Goal: Transaction & Acquisition: Purchase product/service

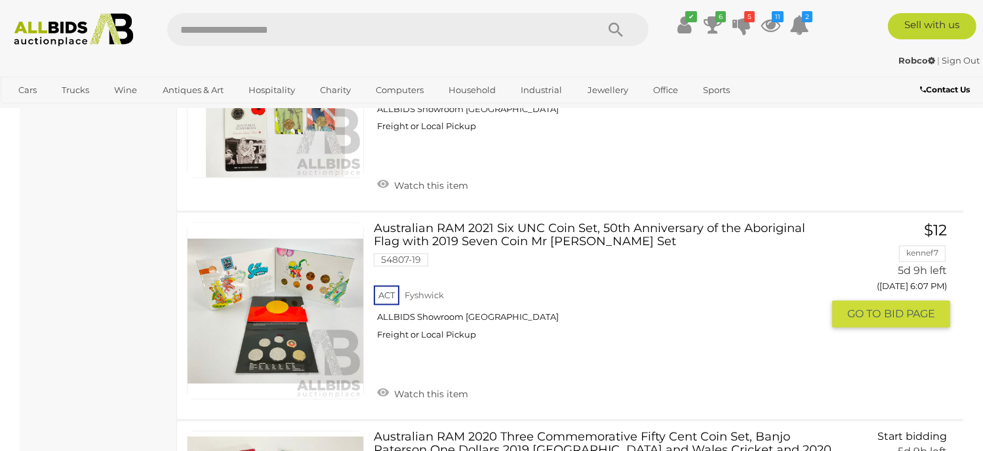
scroll to position [7676, 0]
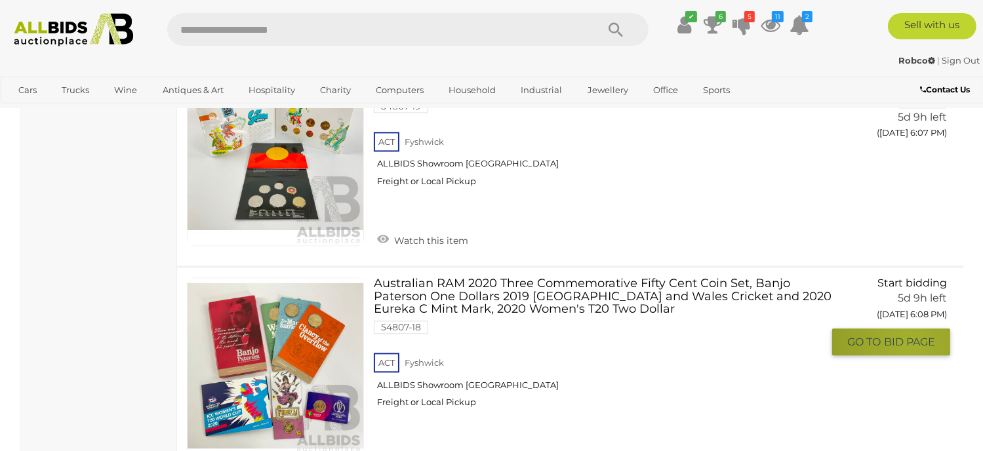
click at [909, 335] on span "BID PAGE" at bounding box center [909, 342] width 51 height 14
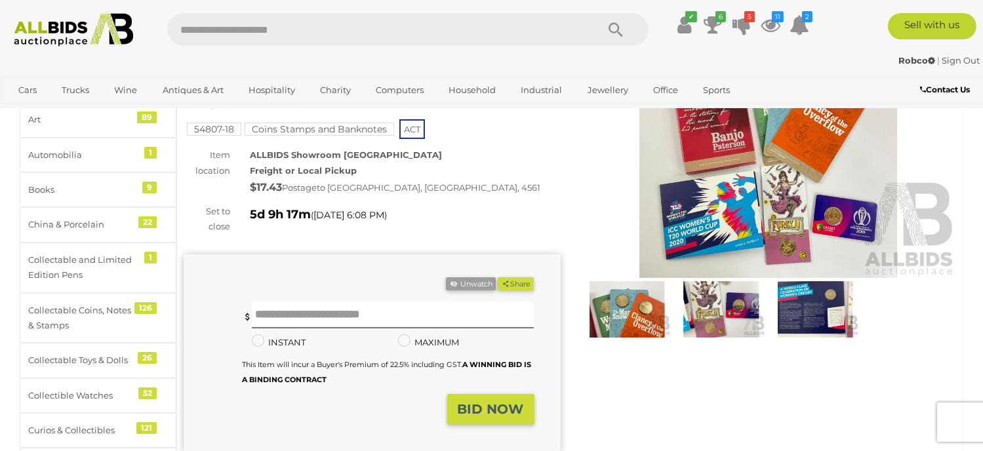
scroll to position [131, 0]
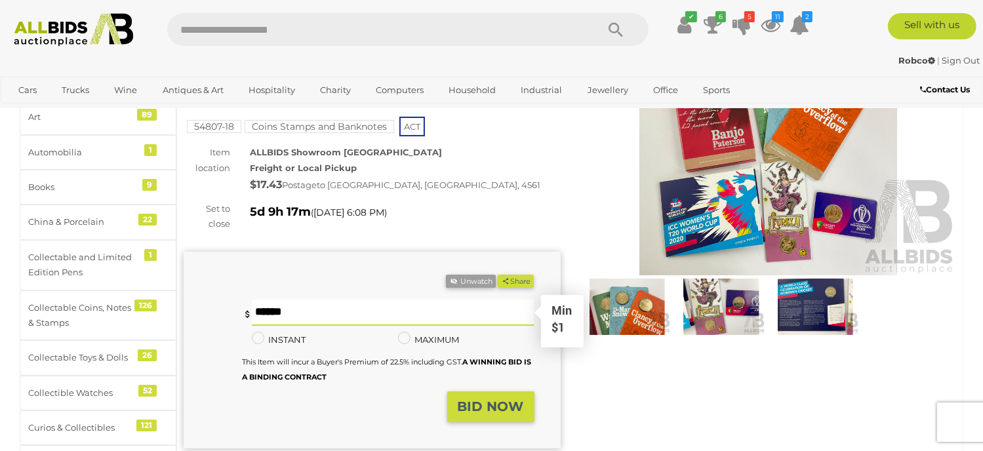
click at [278, 317] on input "text" at bounding box center [393, 313] width 282 height 26
type input "*"
click at [498, 275] on button "Share" at bounding box center [516, 282] width 36 height 14
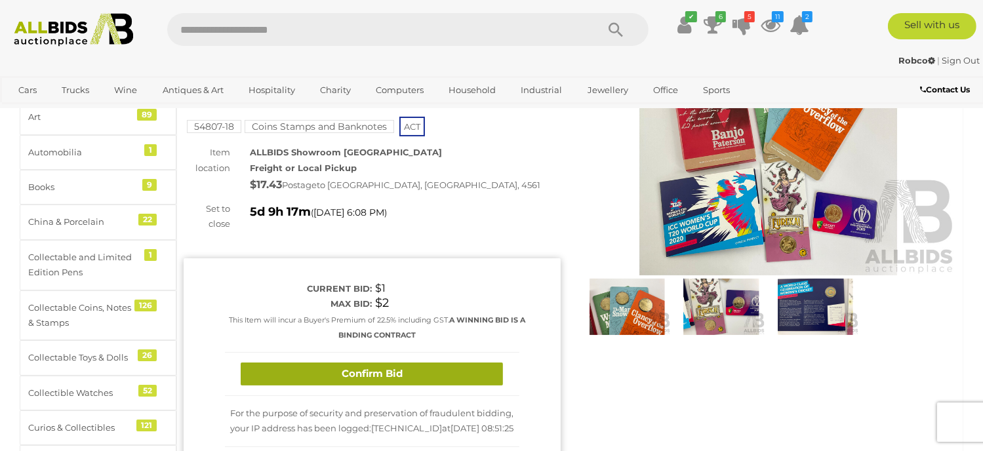
click at [354, 369] on button "Confirm Bid" at bounding box center [372, 374] width 262 height 23
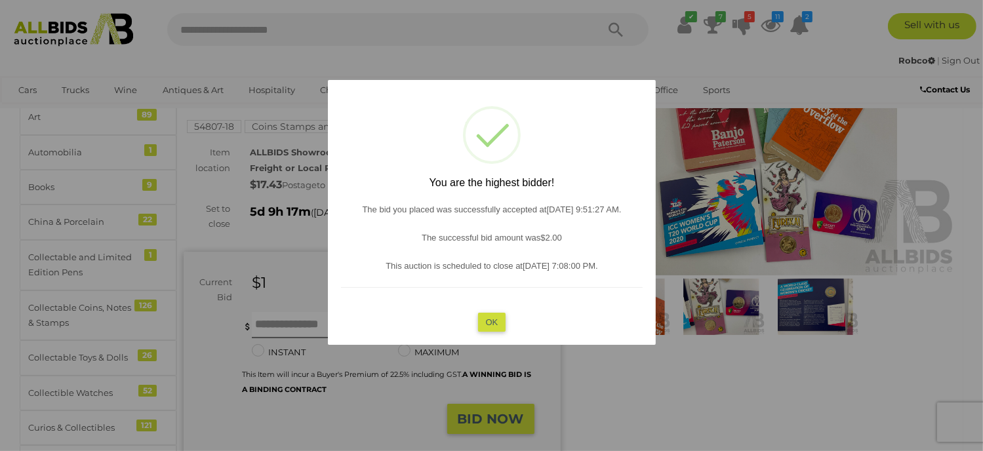
click at [487, 325] on button "OK" at bounding box center [492, 322] width 28 height 19
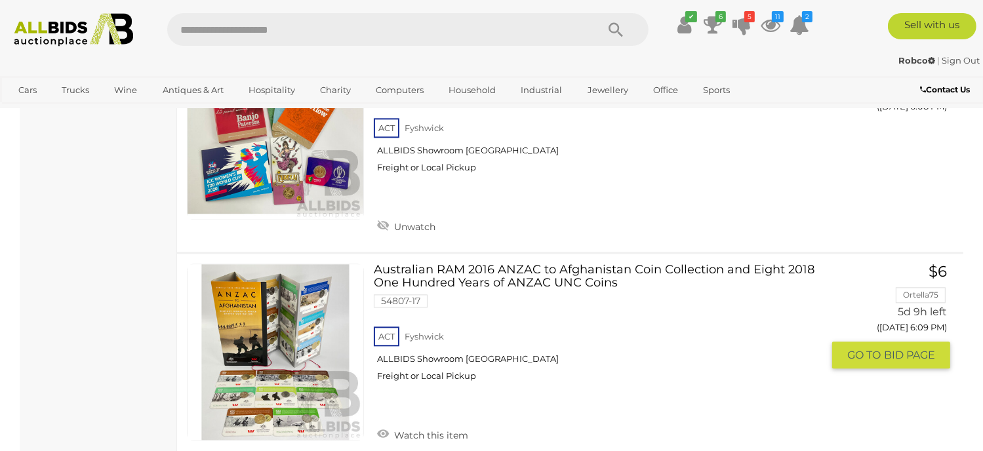
scroll to position [7888, 0]
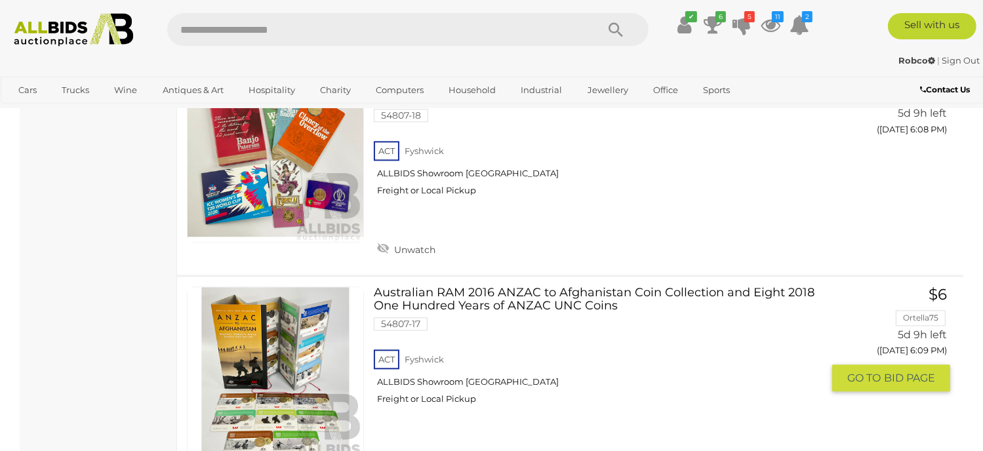
click at [275, 287] on link at bounding box center [275, 375] width 177 height 177
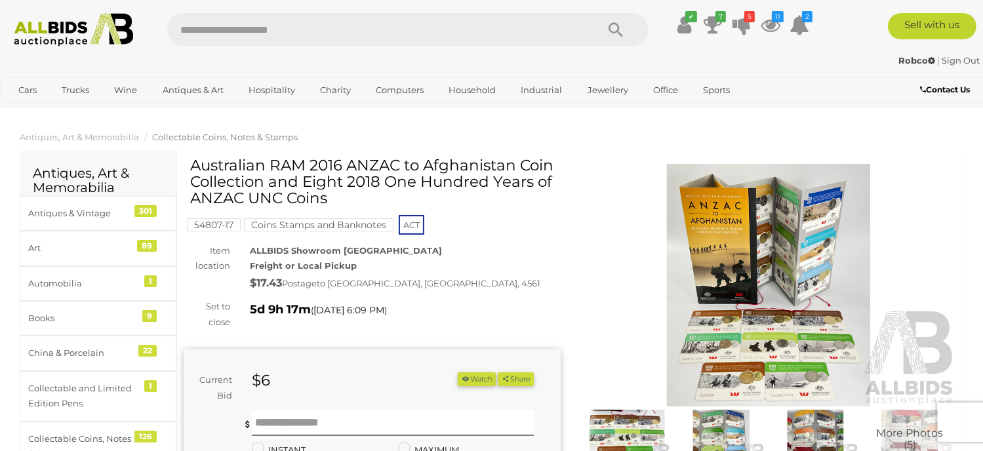
click at [800, 290] on img at bounding box center [769, 285] width 377 height 243
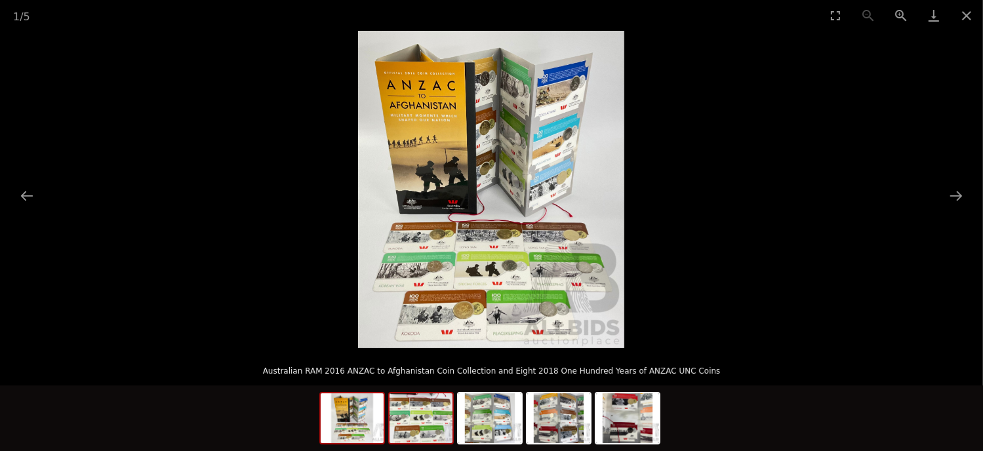
click at [419, 417] on img at bounding box center [421, 419] width 63 height 50
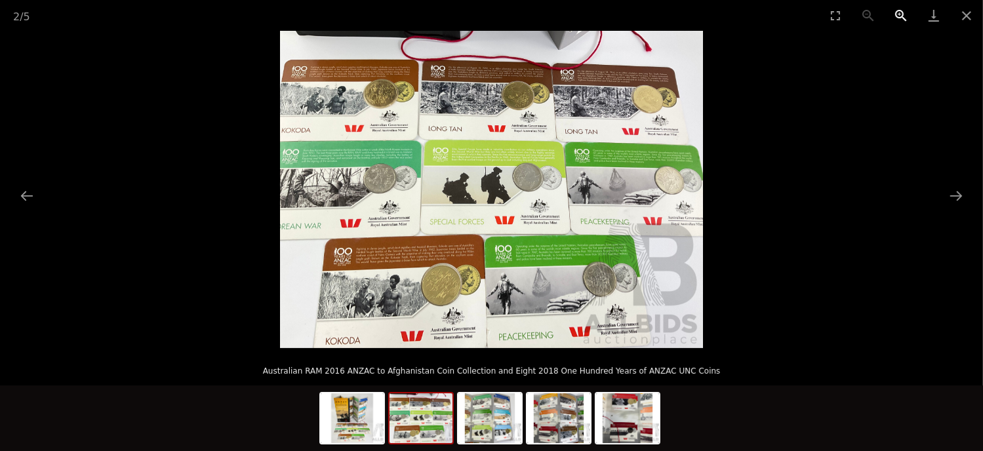
click at [898, 17] on button "Zoom in" at bounding box center [901, 15] width 33 height 31
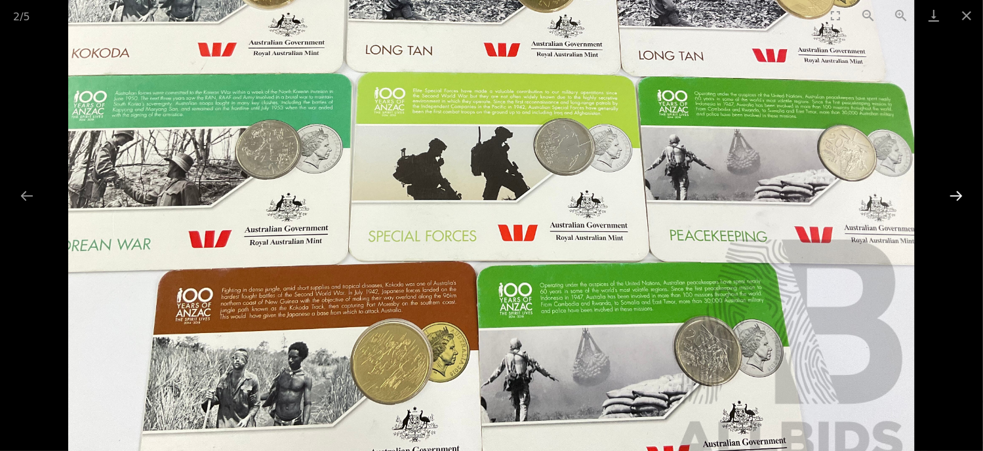
click at [965, 194] on button "Next slide" at bounding box center [957, 196] width 28 height 26
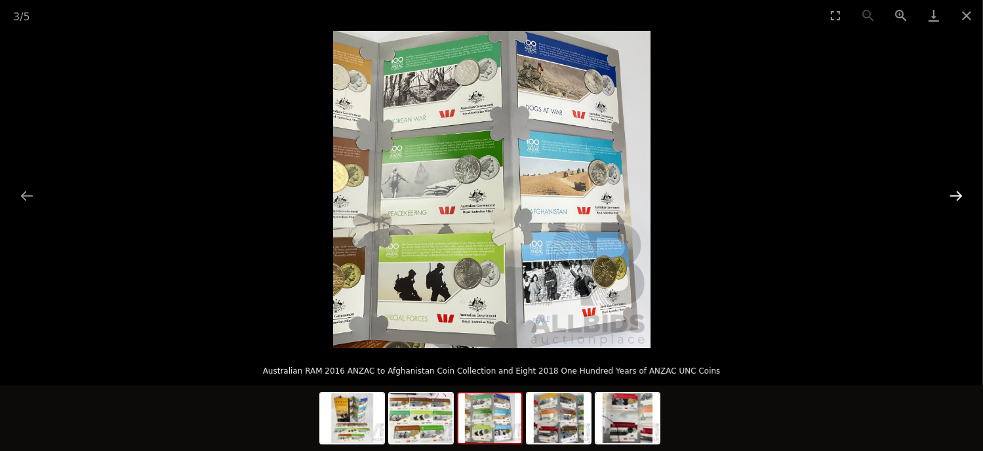
click at [958, 192] on button "Next slide" at bounding box center [957, 196] width 28 height 26
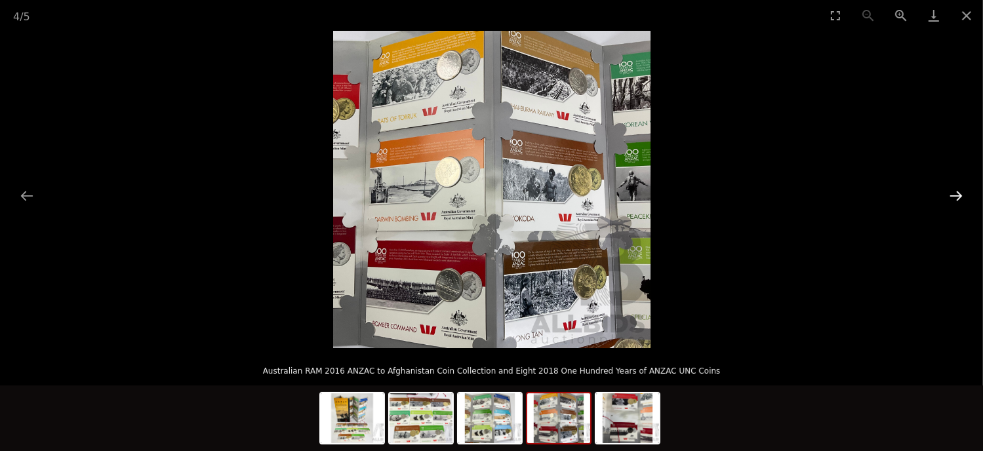
click at [958, 192] on button "Next slide" at bounding box center [957, 196] width 28 height 26
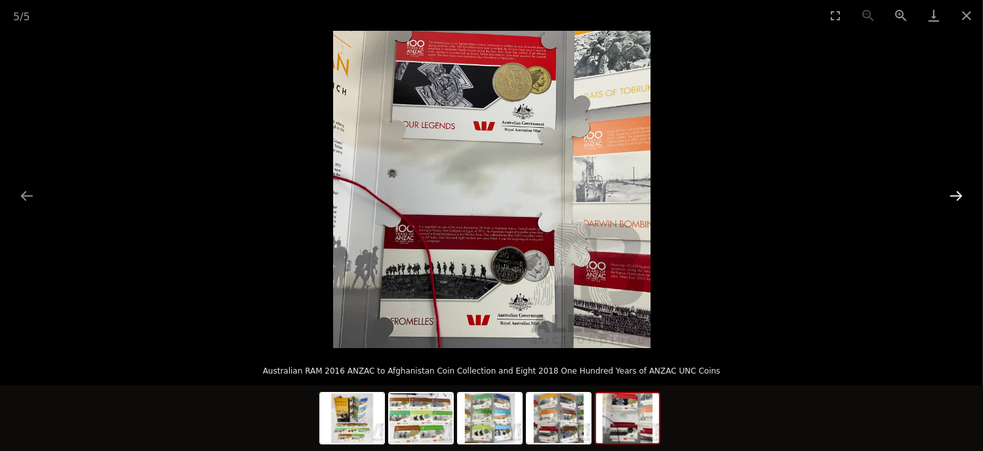
click at [957, 191] on button "Next slide" at bounding box center [957, 196] width 28 height 26
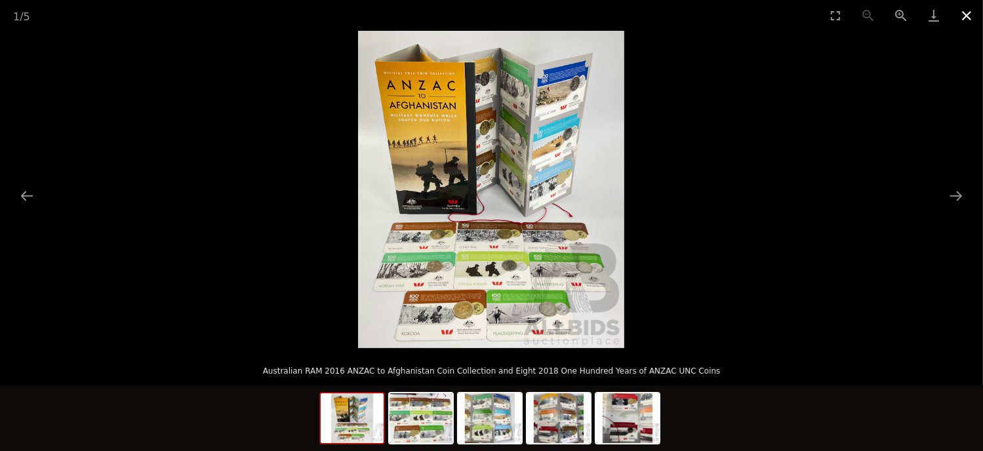
click at [971, 17] on button "Close gallery" at bounding box center [967, 15] width 33 height 31
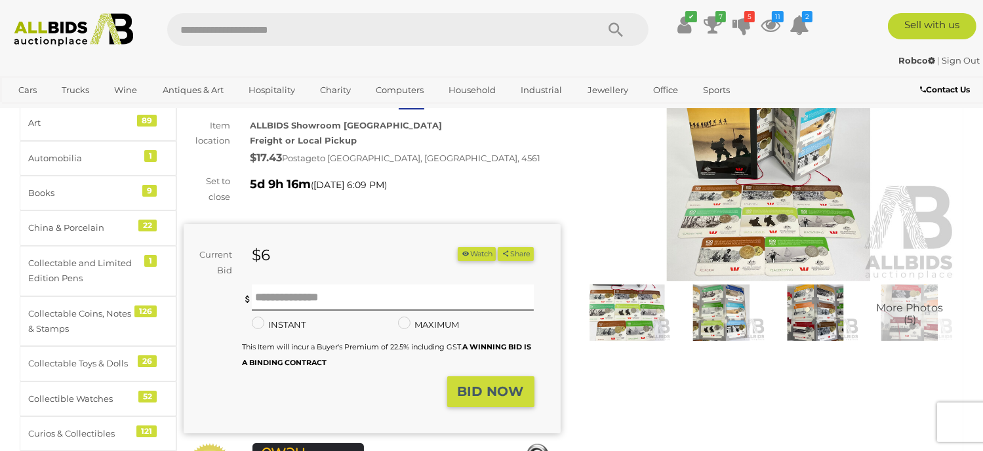
scroll to position [131, 0]
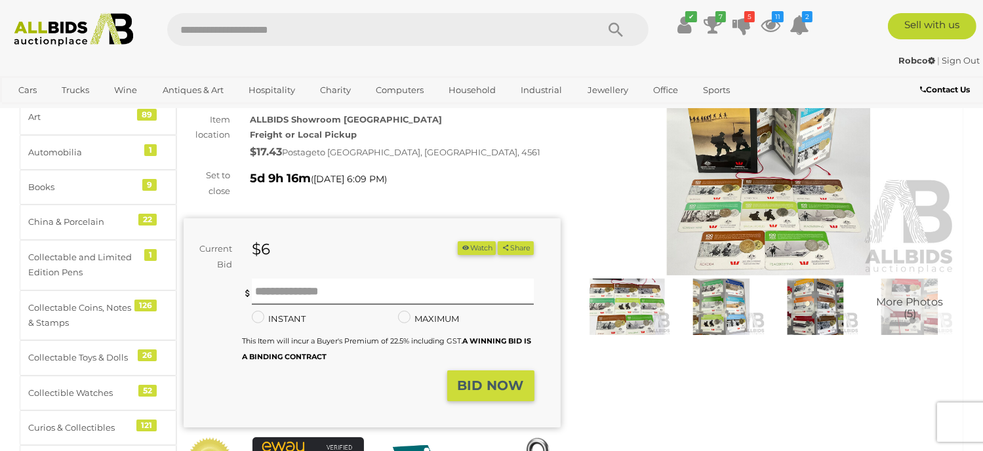
click at [469, 251] on button "Watch" at bounding box center [477, 248] width 38 height 14
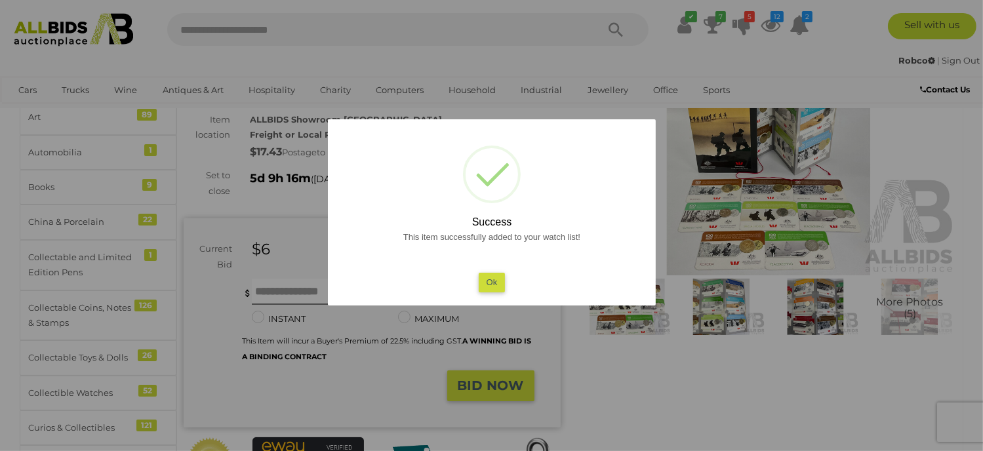
click at [495, 281] on button "Ok" at bounding box center [491, 282] width 27 height 19
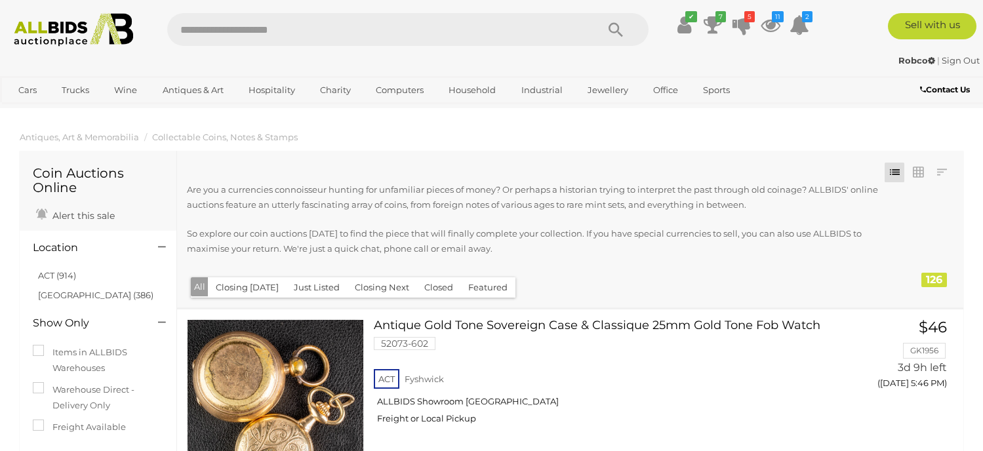
scroll to position [7888, 0]
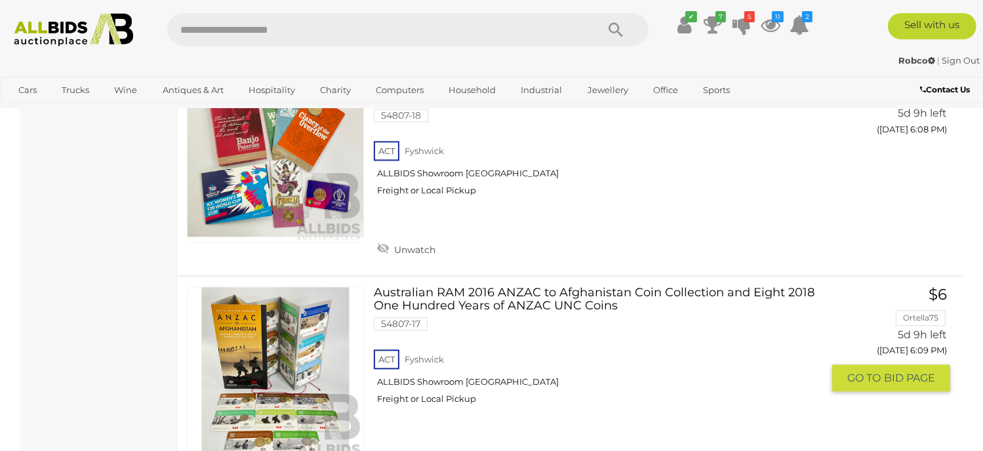
click at [860, 371] on span "GO TO" at bounding box center [866, 378] width 37 height 14
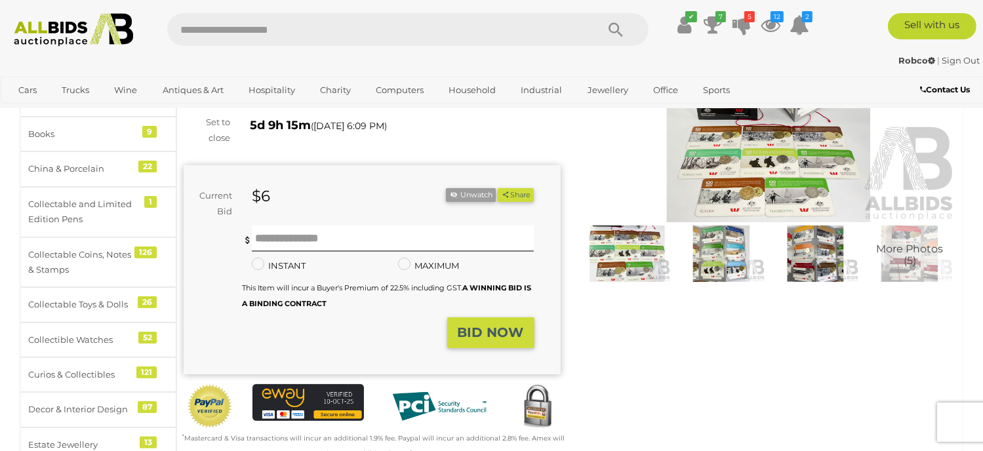
scroll to position [197, 0]
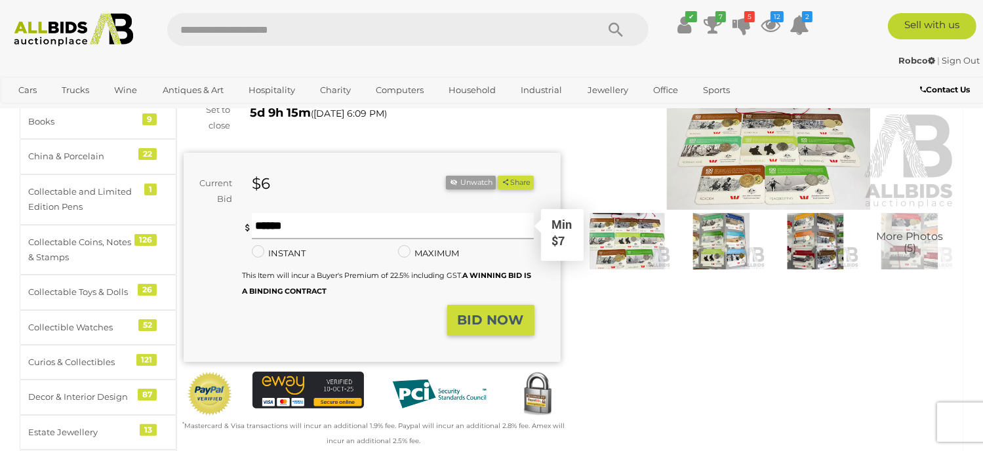
click at [294, 230] on input "text" at bounding box center [393, 226] width 282 height 26
type input "**"
click at [498, 176] on button "Share" at bounding box center [516, 183] width 36 height 14
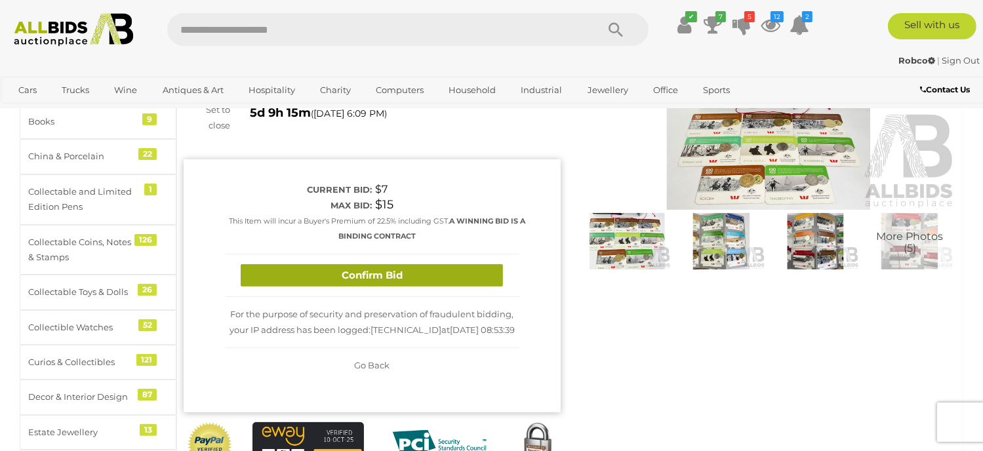
click at [388, 278] on button "Confirm Bid" at bounding box center [372, 275] width 262 height 23
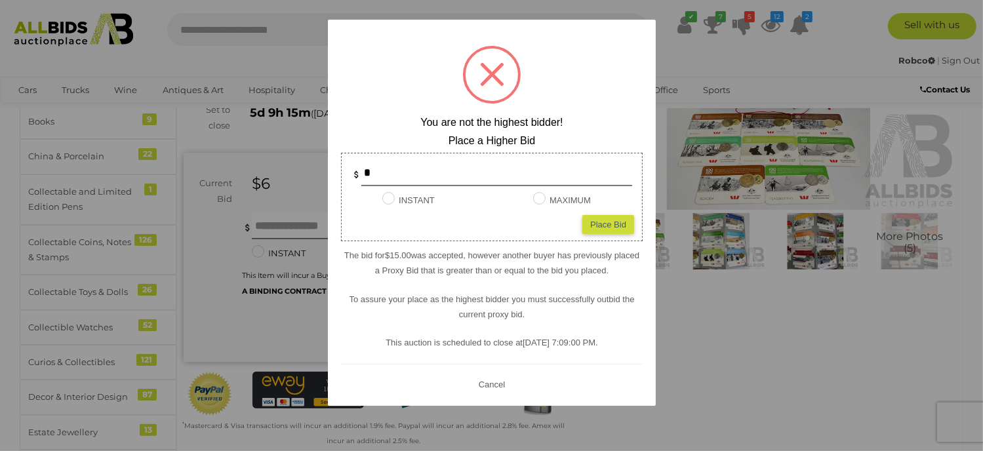
click at [496, 379] on button "Cancel" at bounding box center [491, 385] width 34 height 16
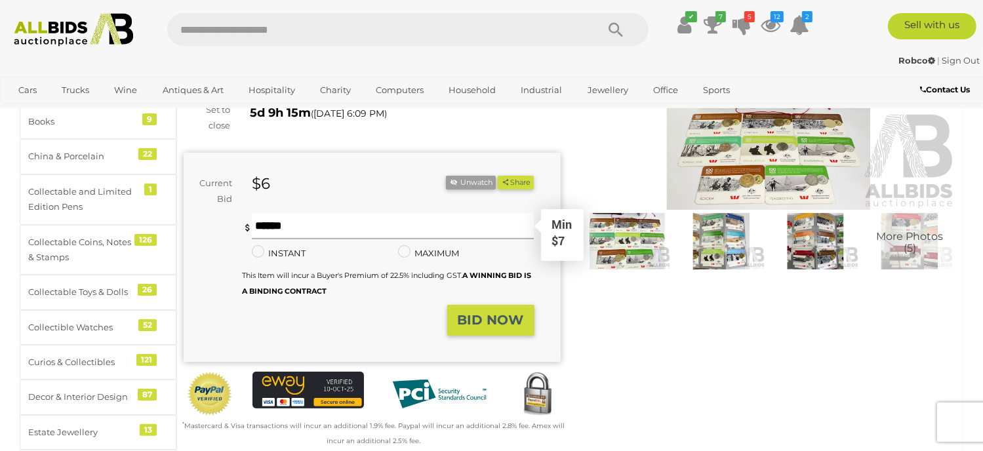
click at [290, 230] on input "text" at bounding box center [393, 226] width 282 height 26
type input "**"
click at [498, 176] on button "Share" at bounding box center [516, 183] width 36 height 14
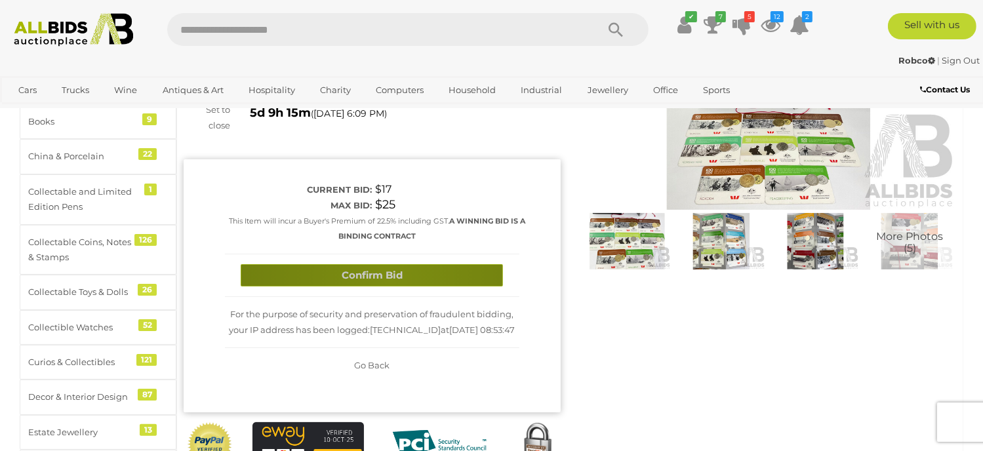
click at [390, 279] on button "Confirm Bid" at bounding box center [372, 275] width 262 height 23
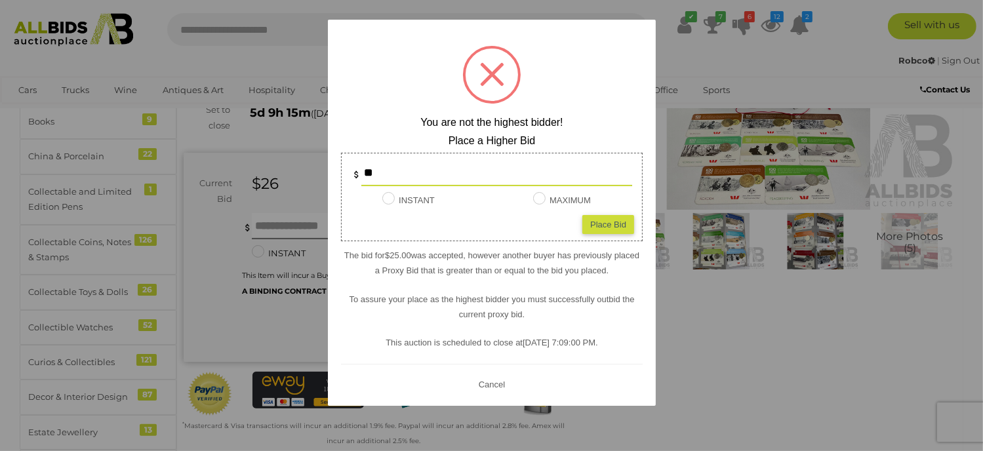
click at [499, 385] on button "Cancel" at bounding box center [491, 385] width 34 height 16
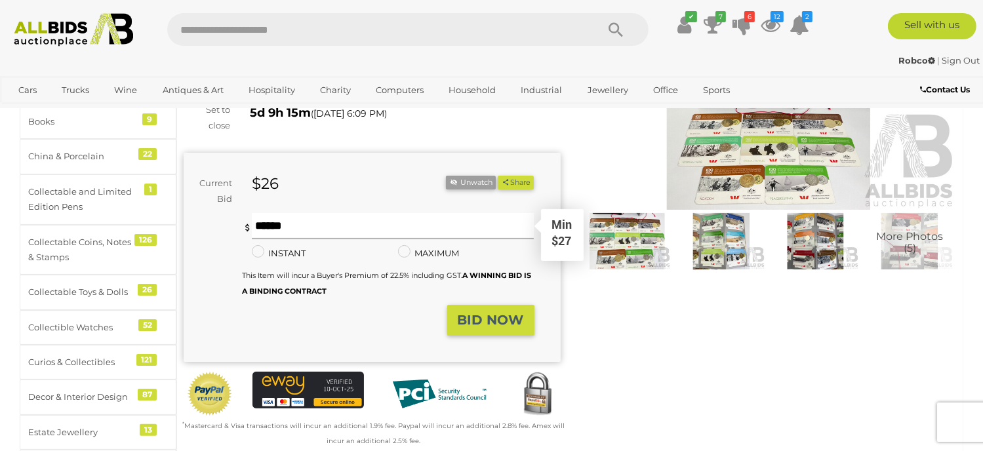
click at [310, 228] on input "text" at bounding box center [393, 226] width 282 height 26
type input "**"
click at [498, 176] on button "Share" at bounding box center [516, 183] width 36 height 14
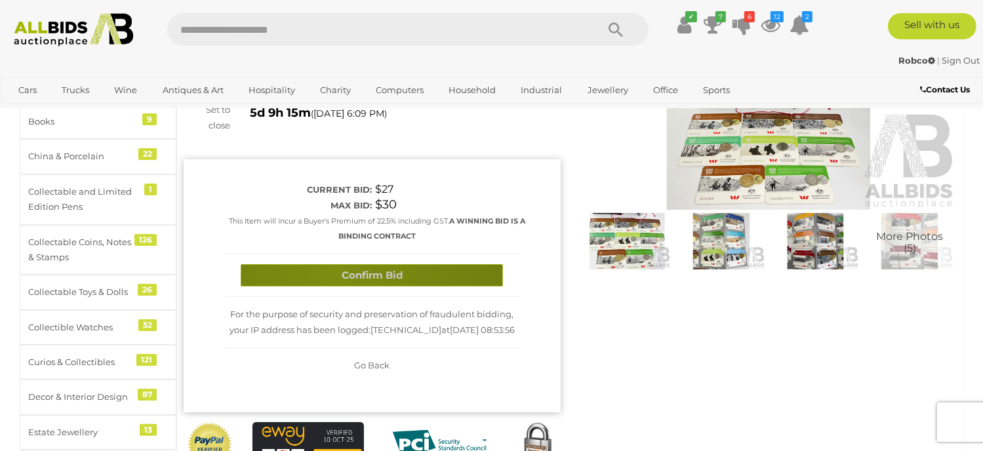
click at [336, 272] on button "Confirm Bid" at bounding box center [372, 275] width 262 height 23
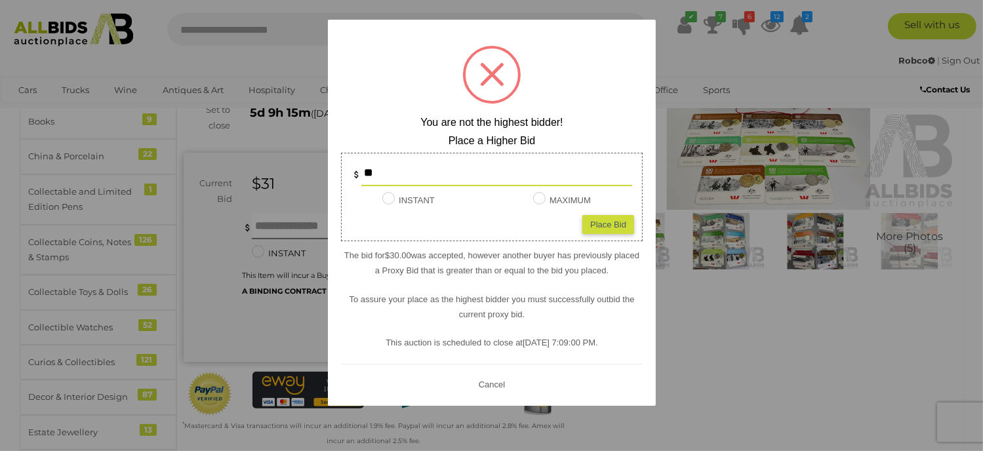
click at [488, 383] on button "Cancel" at bounding box center [491, 385] width 34 height 16
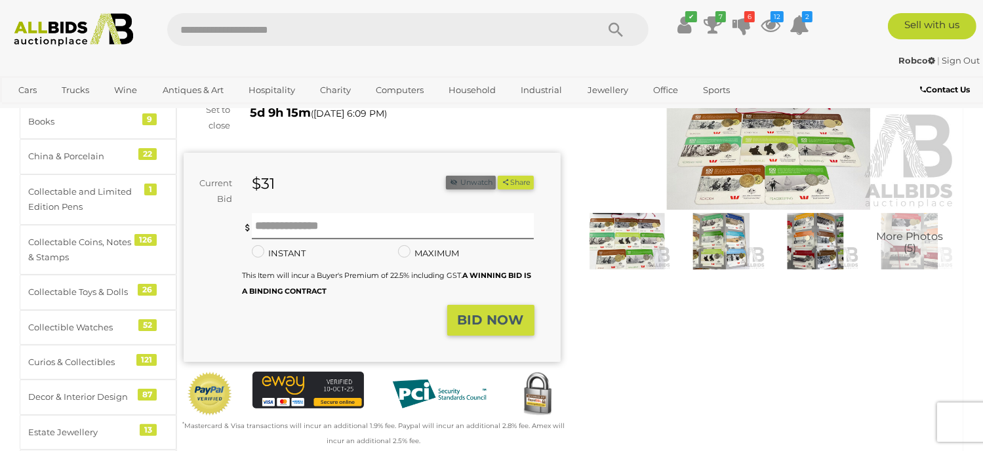
click at [475, 183] on button "Unwatch" at bounding box center [471, 183] width 50 height 14
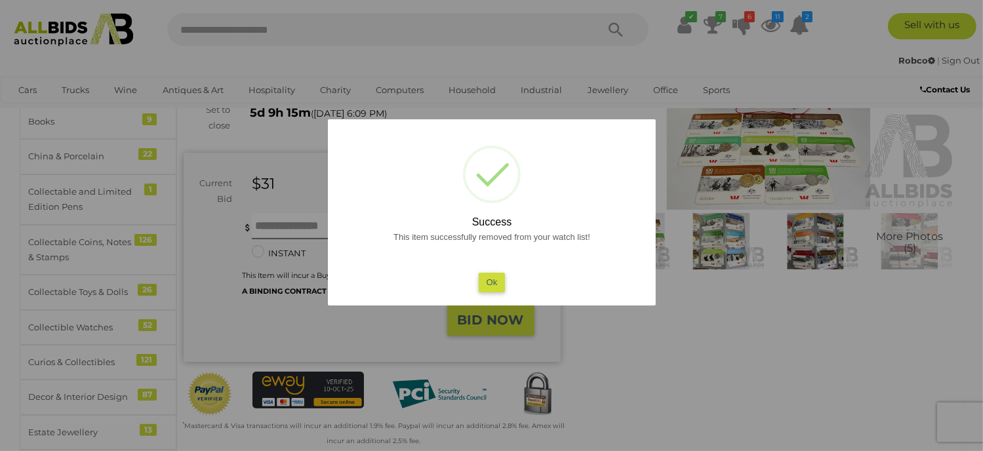
click at [491, 283] on button "Ok" at bounding box center [491, 282] width 27 height 19
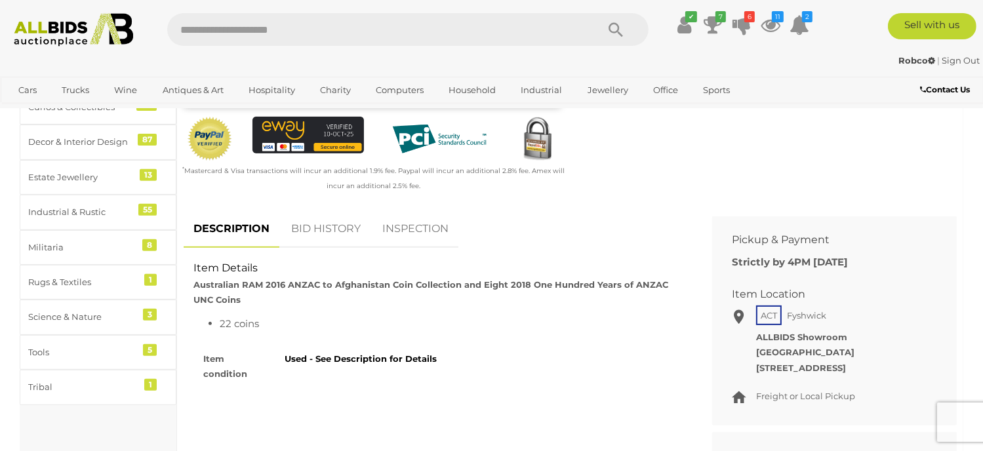
scroll to position [459, 0]
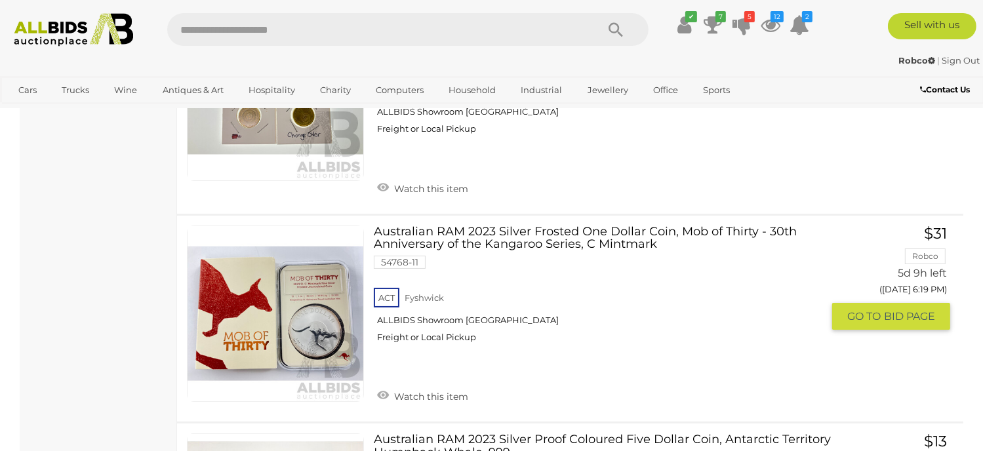
scroll to position [9737, 0]
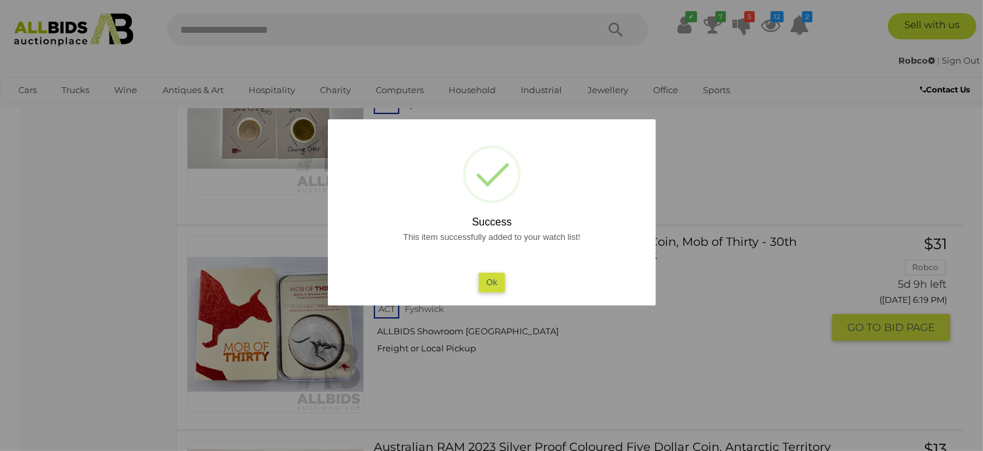
click at [493, 290] on button "Ok" at bounding box center [491, 282] width 27 height 19
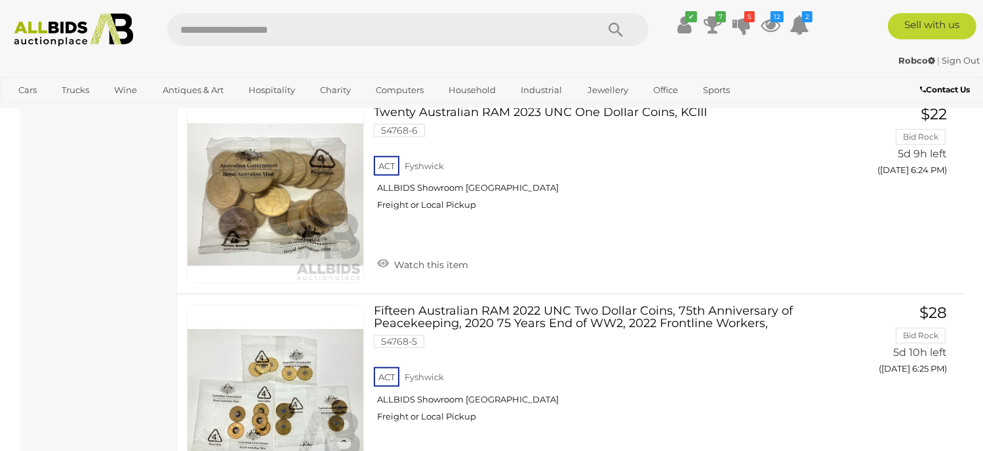
scroll to position [10786, 0]
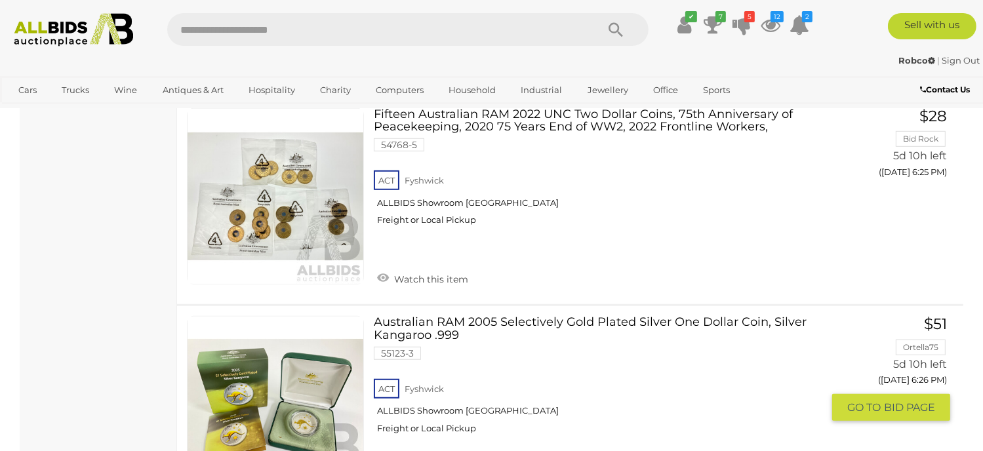
click at [874, 401] on span "GO TO" at bounding box center [866, 408] width 37 height 14
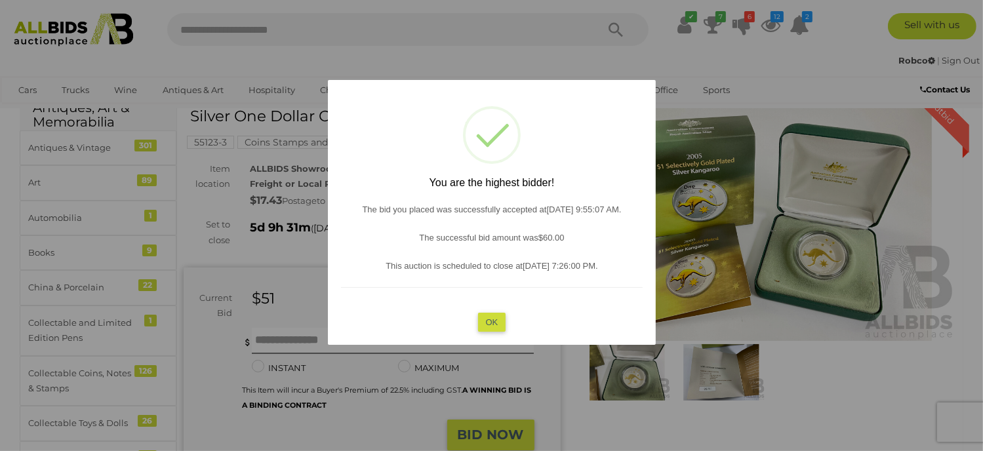
scroll to position [66, 0]
click at [494, 322] on button "OK" at bounding box center [492, 322] width 28 height 19
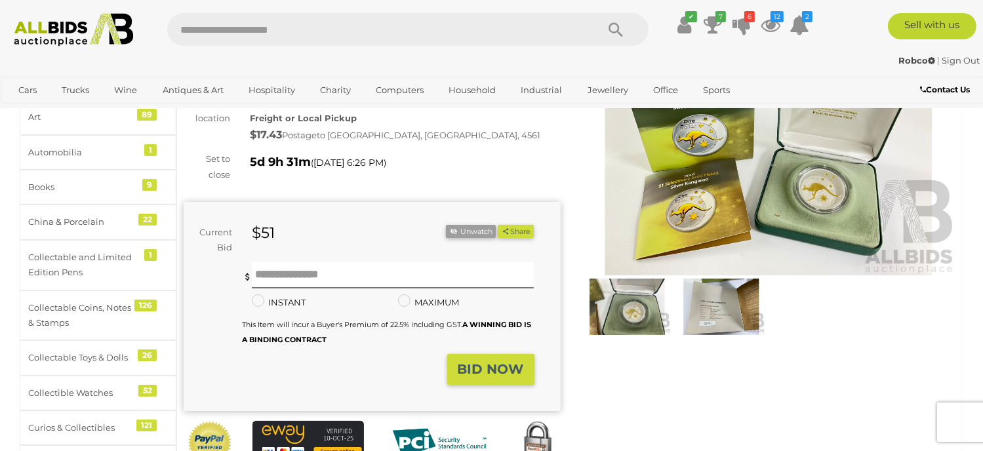
scroll to position [0, 0]
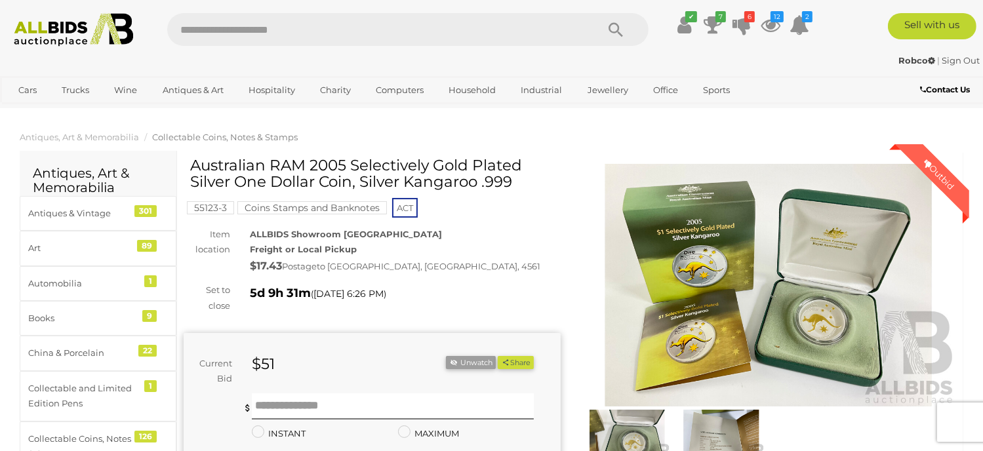
click at [779, 358] on img at bounding box center [769, 285] width 377 height 243
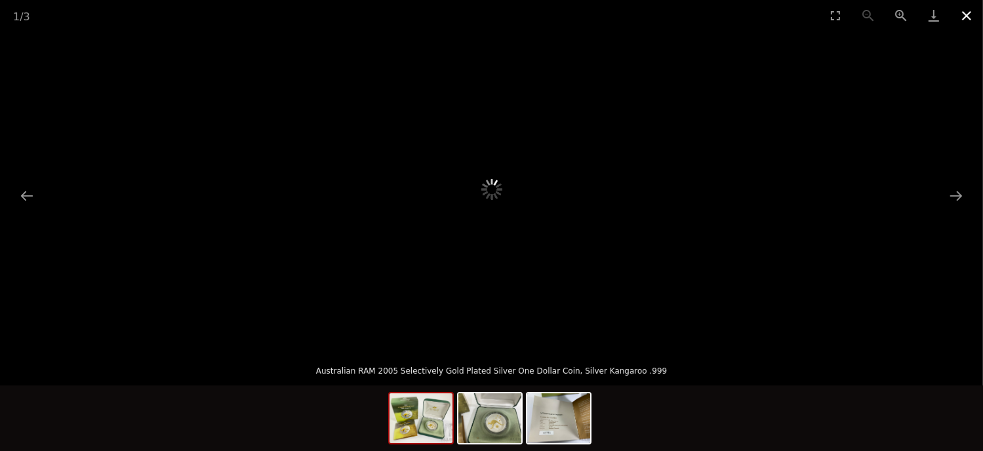
click at [971, 15] on button "Close gallery" at bounding box center [967, 15] width 33 height 31
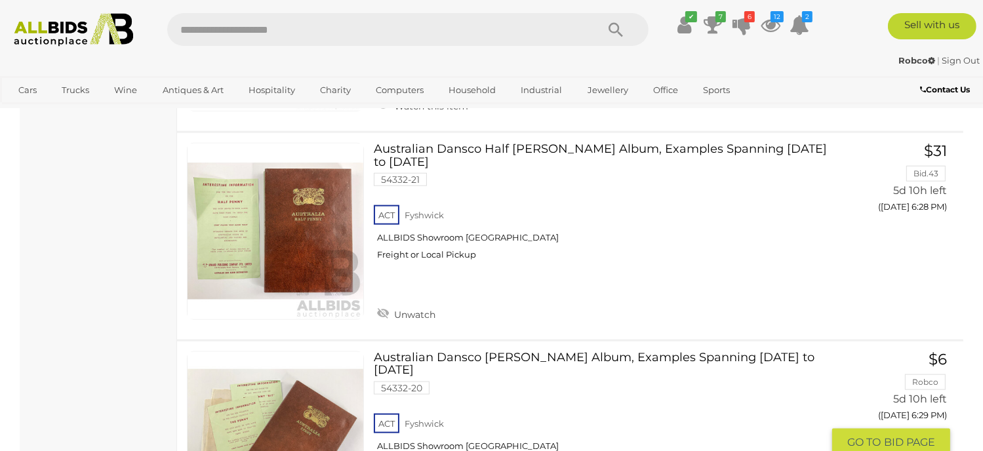
scroll to position [11246, 0]
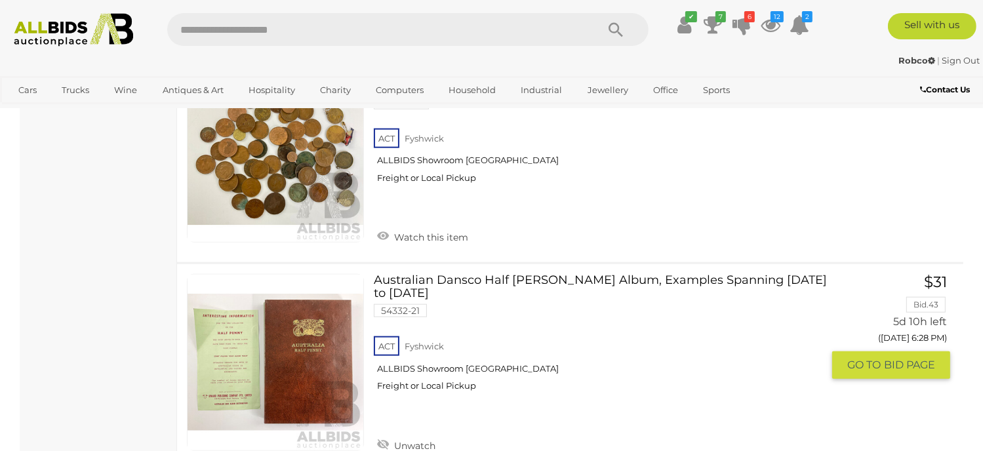
click at [382, 435] on link "Unwatch" at bounding box center [406, 445] width 65 height 20
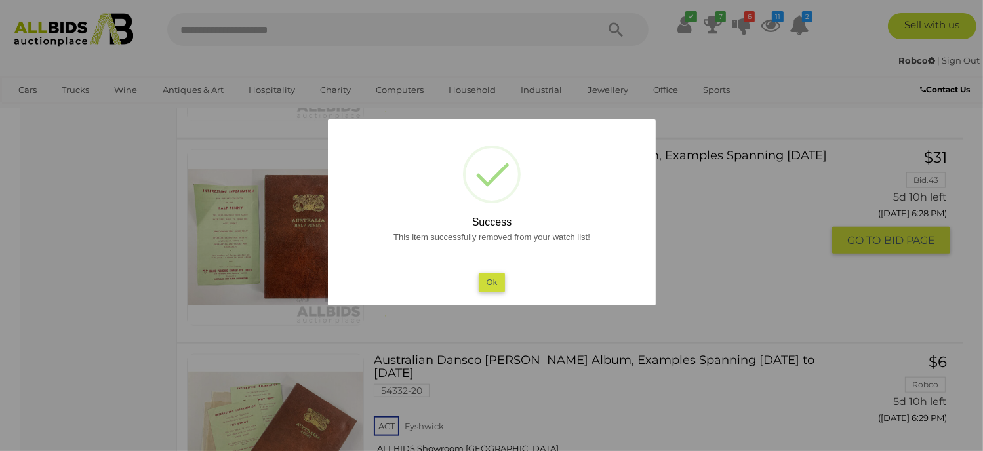
click at [493, 278] on button "Ok" at bounding box center [491, 282] width 27 height 19
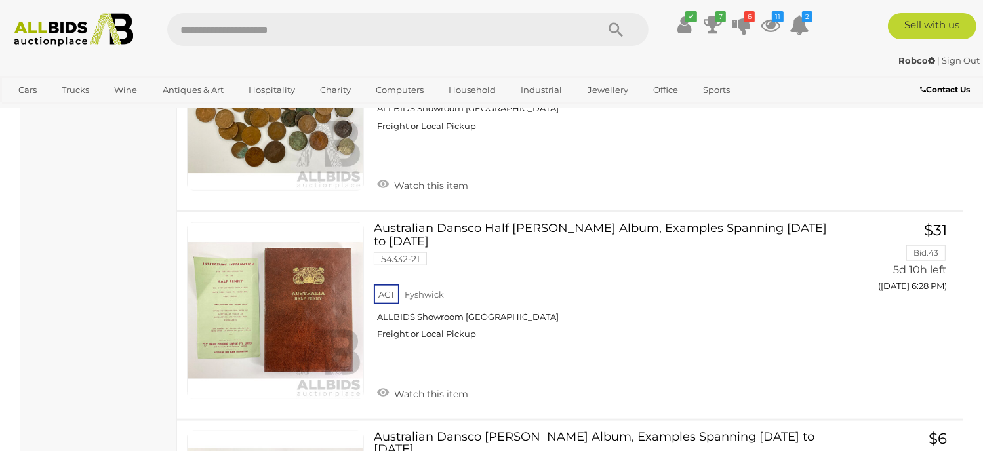
scroll to position [11377, 0]
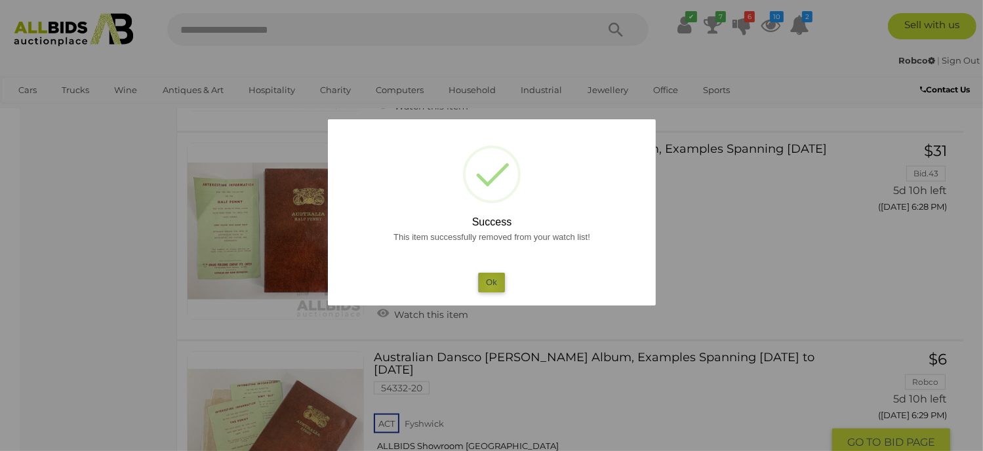
click at [491, 286] on button "Ok" at bounding box center [491, 282] width 27 height 19
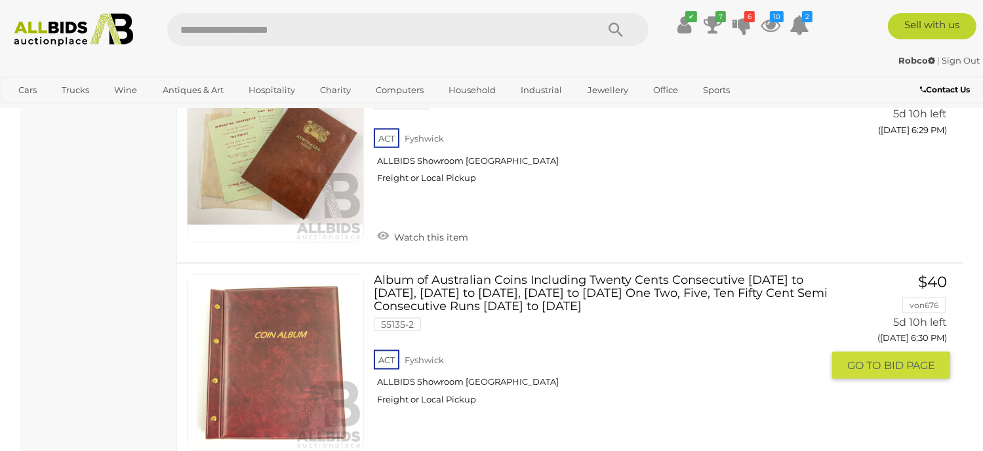
scroll to position [11639, 0]
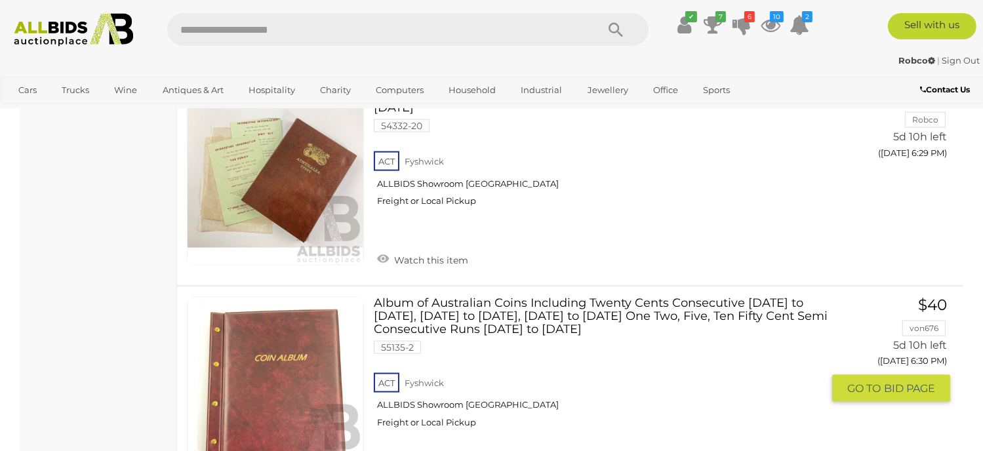
click at [286, 297] on link at bounding box center [275, 385] width 177 height 177
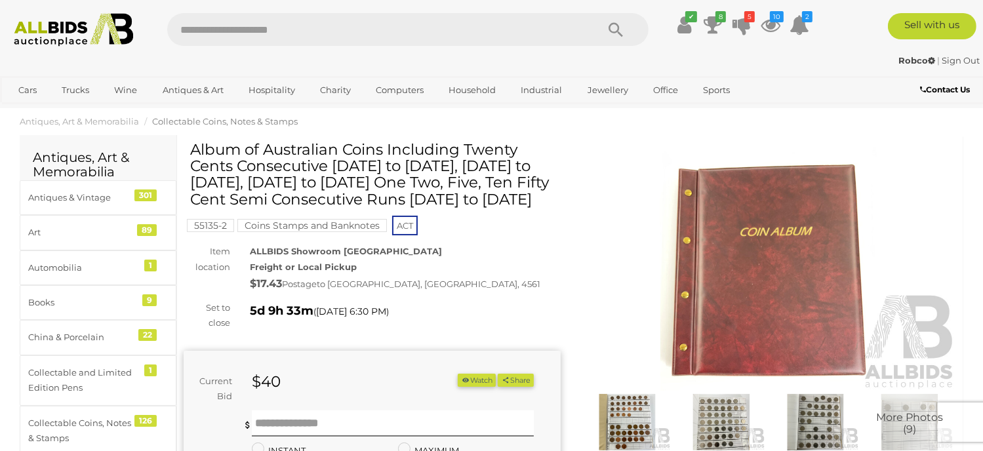
scroll to position [131, 0]
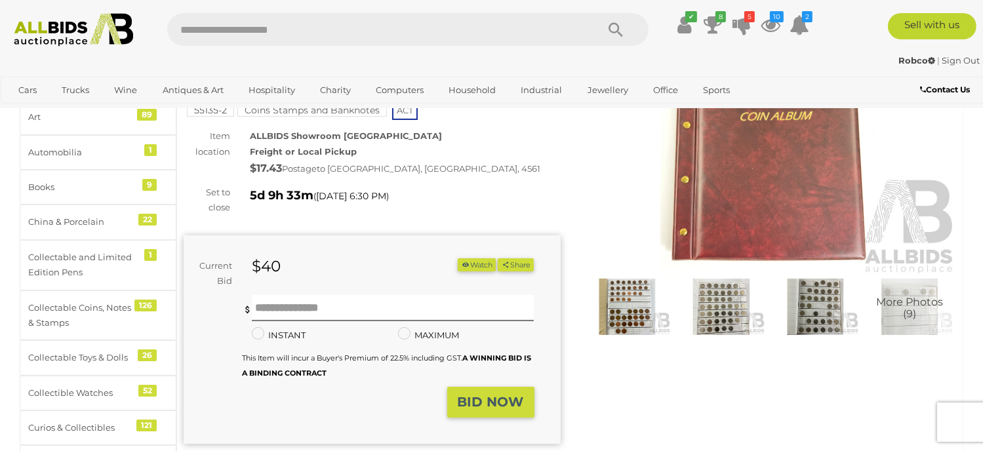
click at [819, 316] on img at bounding box center [816, 307] width 88 height 56
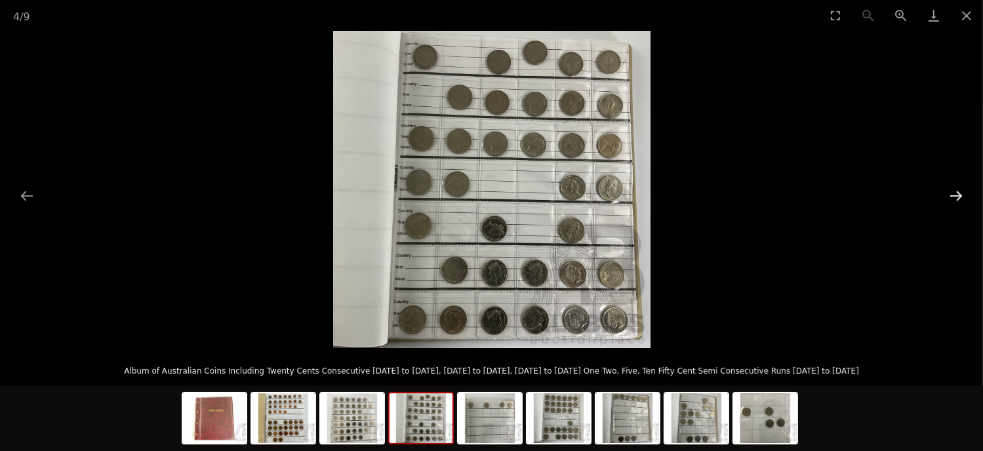
click at [960, 197] on button "Next slide" at bounding box center [957, 196] width 28 height 26
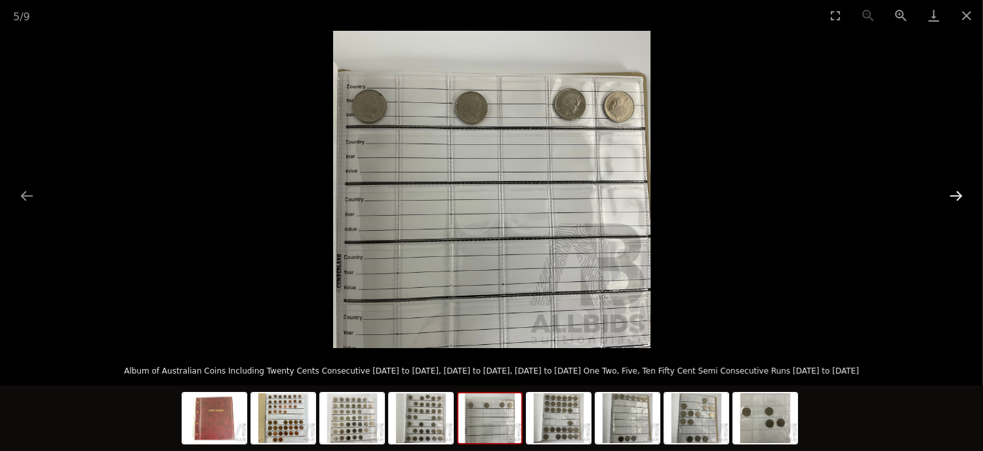
click at [963, 192] on button "Next slide" at bounding box center [957, 196] width 28 height 26
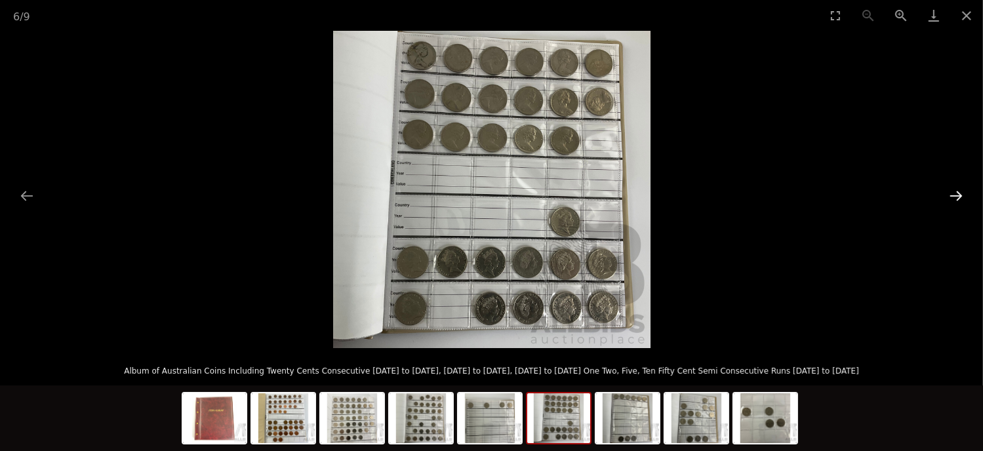
click at [960, 192] on button "Next slide" at bounding box center [957, 196] width 28 height 26
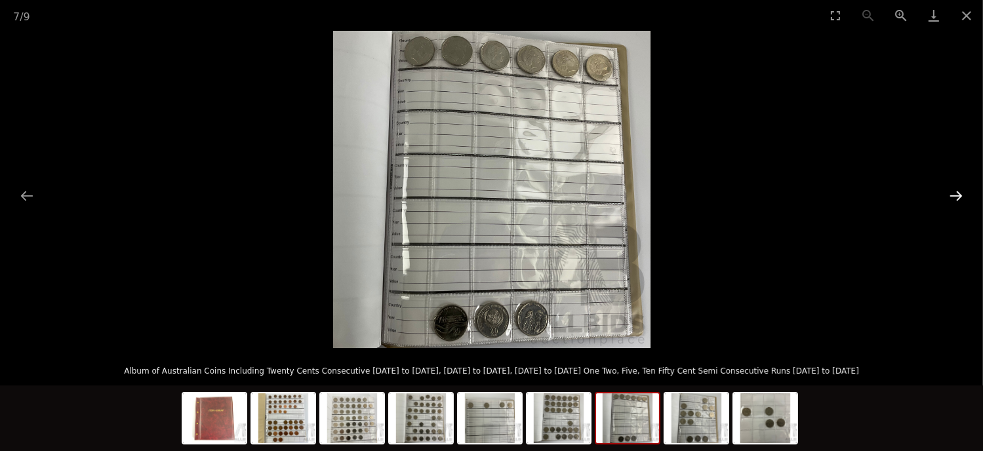
click at [960, 192] on button "Next slide" at bounding box center [957, 196] width 28 height 26
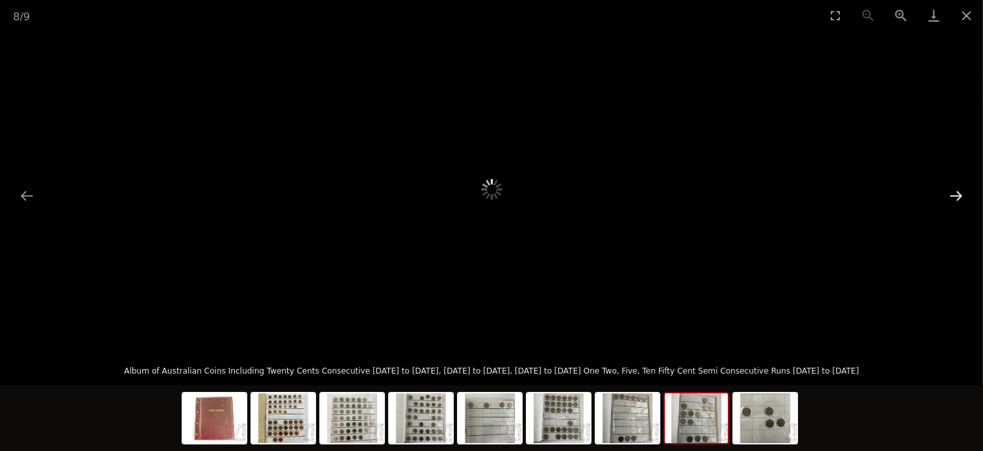
click at [960, 192] on button "Next slide" at bounding box center [957, 196] width 28 height 26
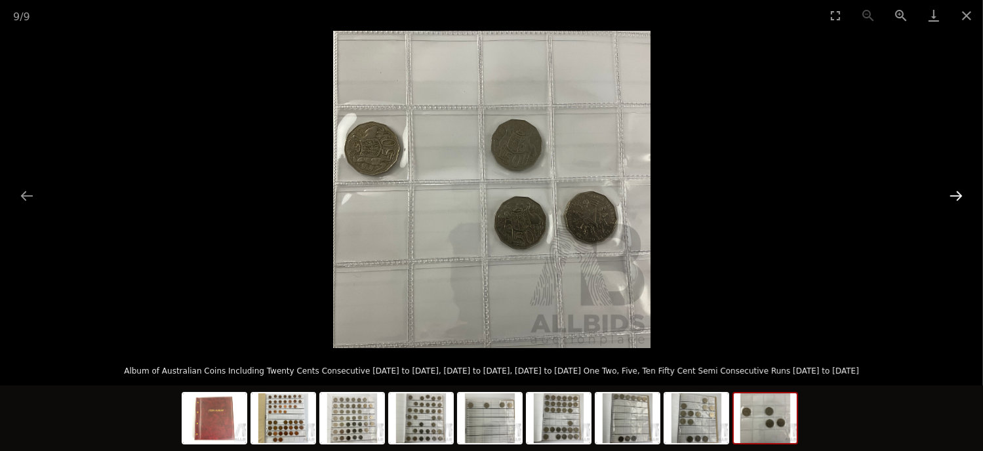
click at [960, 192] on button "Next slide" at bounding box center [957, 196] width 28 height 26
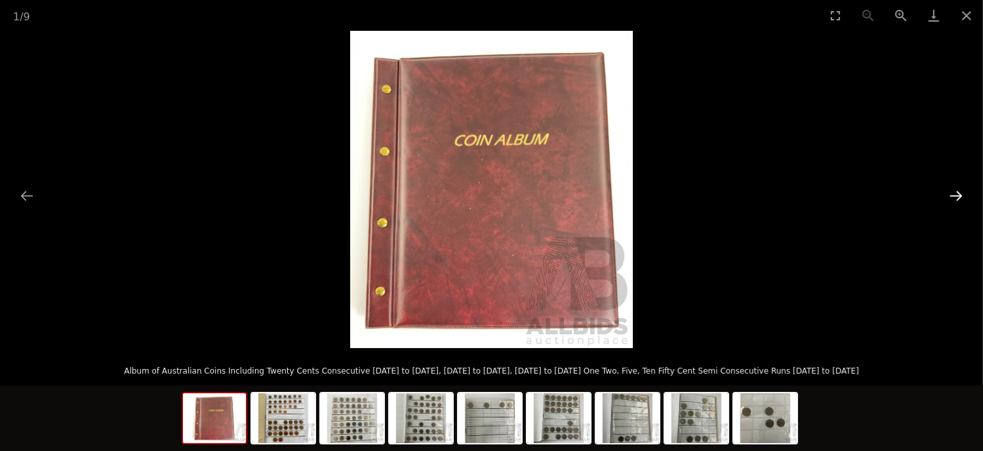
click at [960, 192] on button "Next slide" at bounding box center [957, 196] width 28 height 26
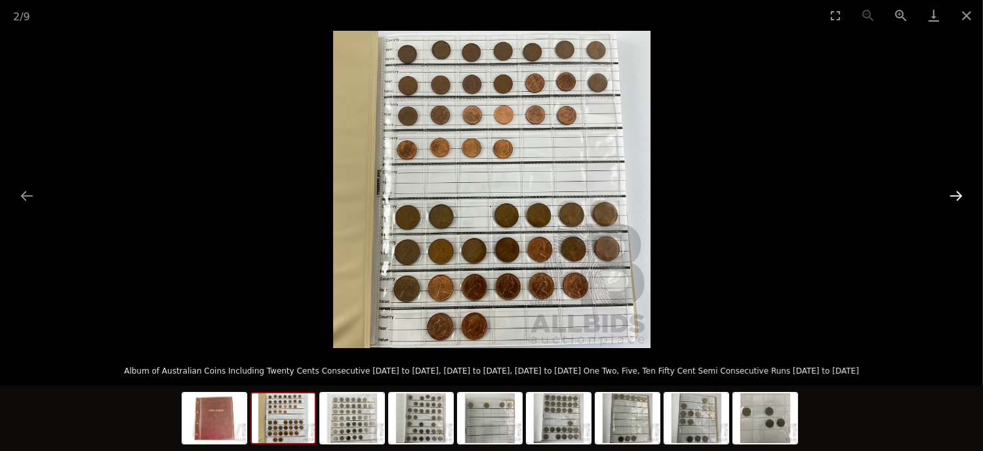
click at [960, 192] on button "Next slide" at bounding box center [957, 196] width 28 height 26
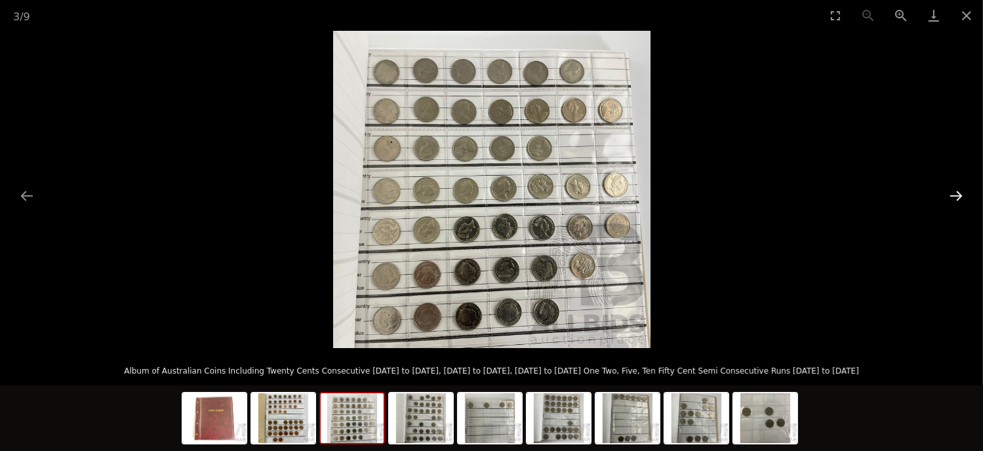
click at [960, 192] on button "Next slide" at bounding box center [957, 196] width 28 height 26
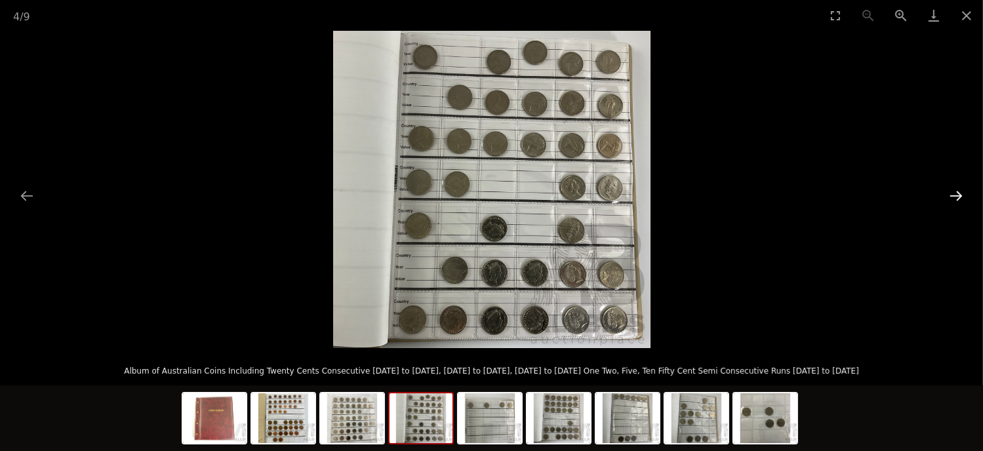
click at [960, 192] on button "Next slide" at bounding box center [957, 196] width 28 height 26
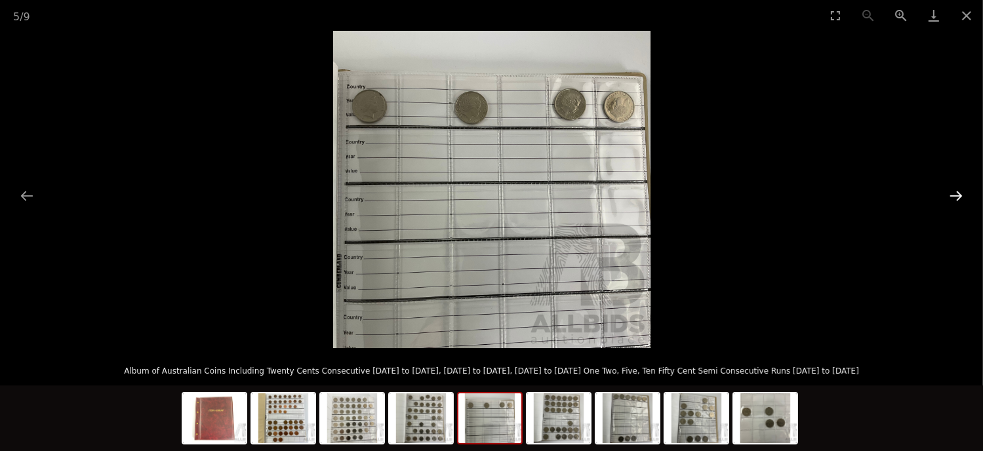
click at [960, 192] on button "Next slide" at bounding box center [957, 196] width 28 height 26
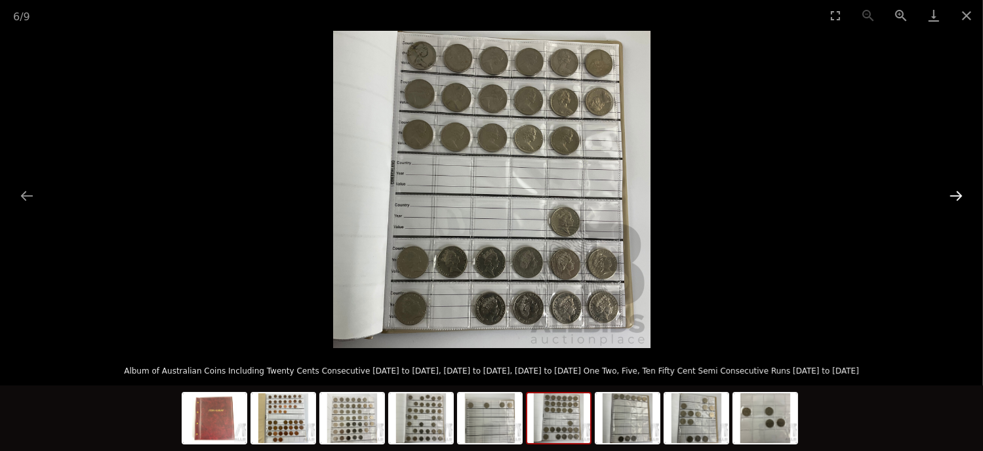
click at [960, 192] on button "Next slide" at bounding box center [957, 196] width 28 height 26
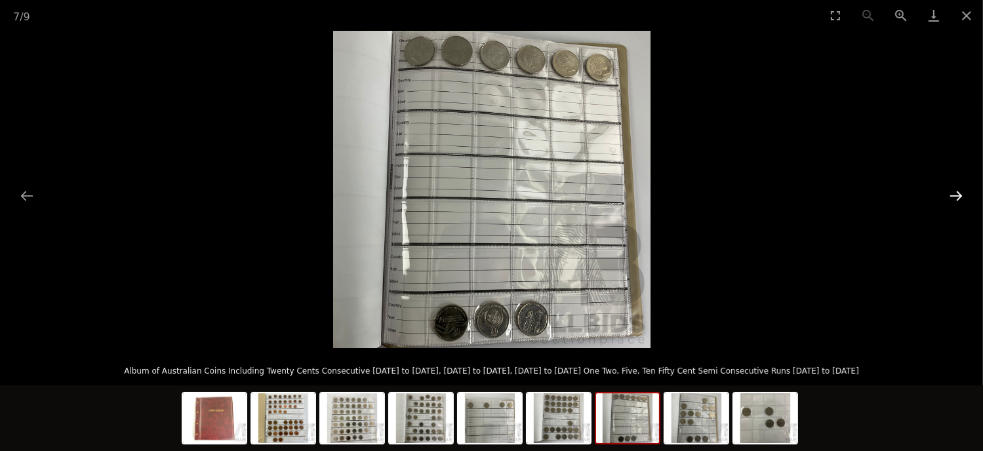
click at [960, 192] on button "Next slide" at bounding box center [957, 196] width 28 height 26
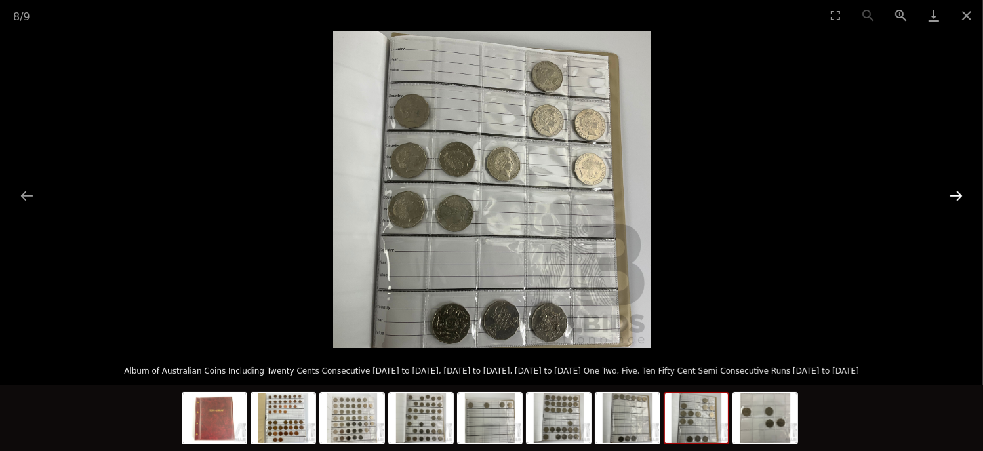
click at [960, 192] on button "Next slide" at bounding box center [957, 196] width 28 height 26
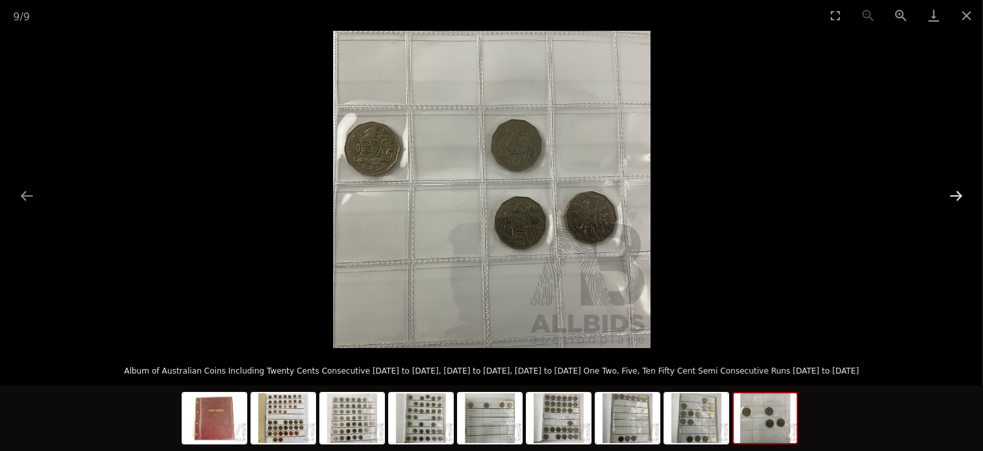
click at [960, 192] on button "Next slide" at bounding box center [957, 196] width 28 height 26
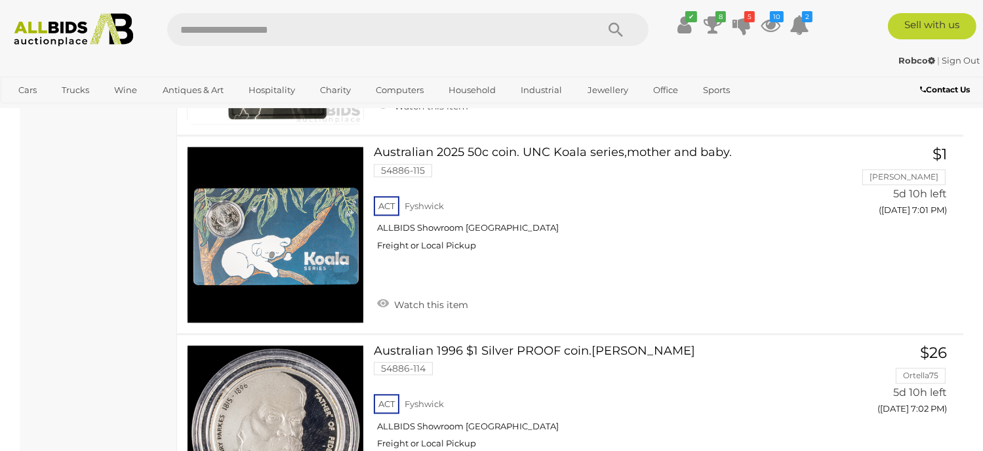
scroll to position [17584, 0]
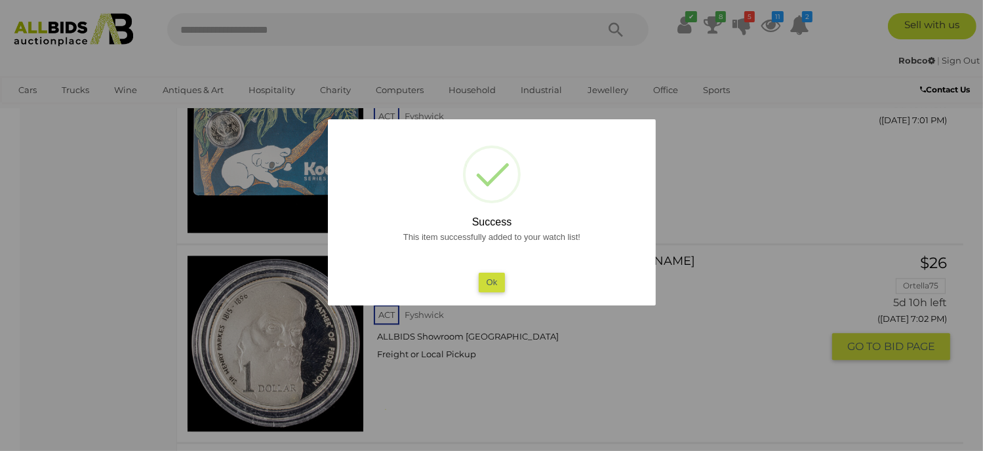
click at [485, 285] on button "Ok" at bounding box center [491, 282] width 27 height 19
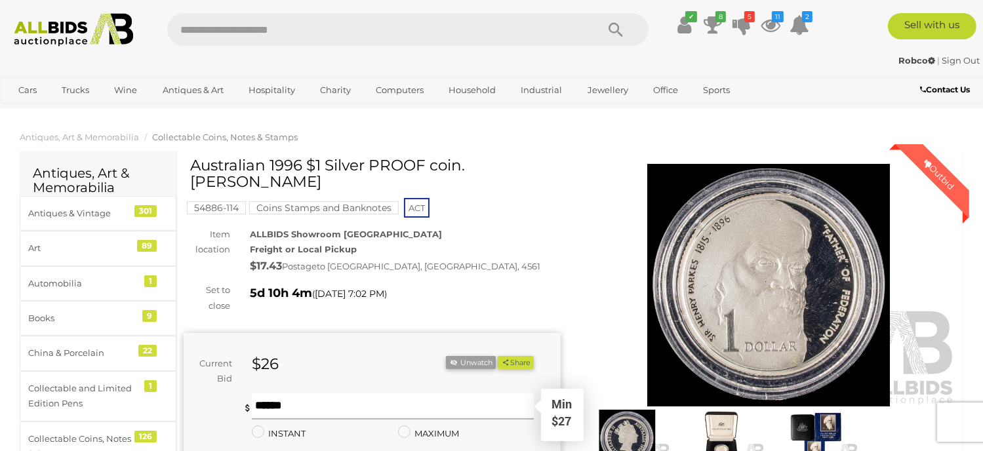
click at [274, 404] on input "text" at bounding box center [393, 407] width 282 height 26
type input "**"
click at [498, 356] on button "Share" at bounding box center [516, 363] width 36 height 14
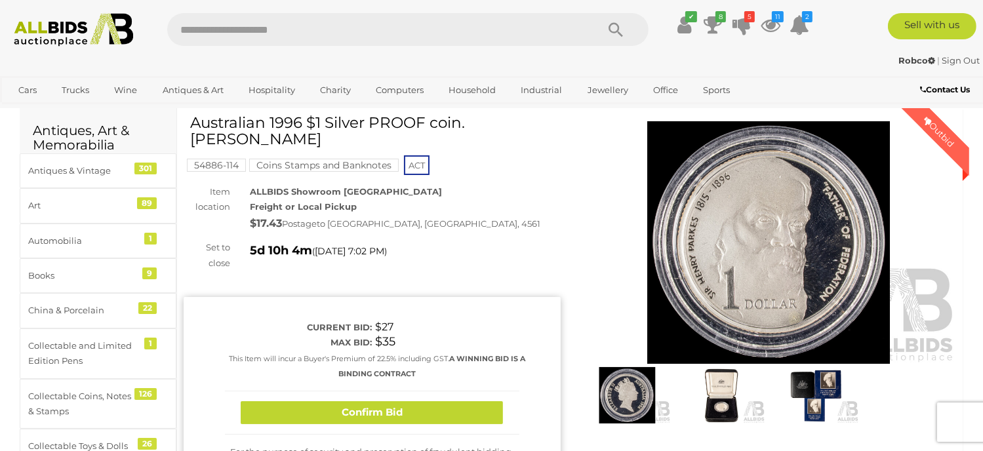
scroll to position [66, 0]
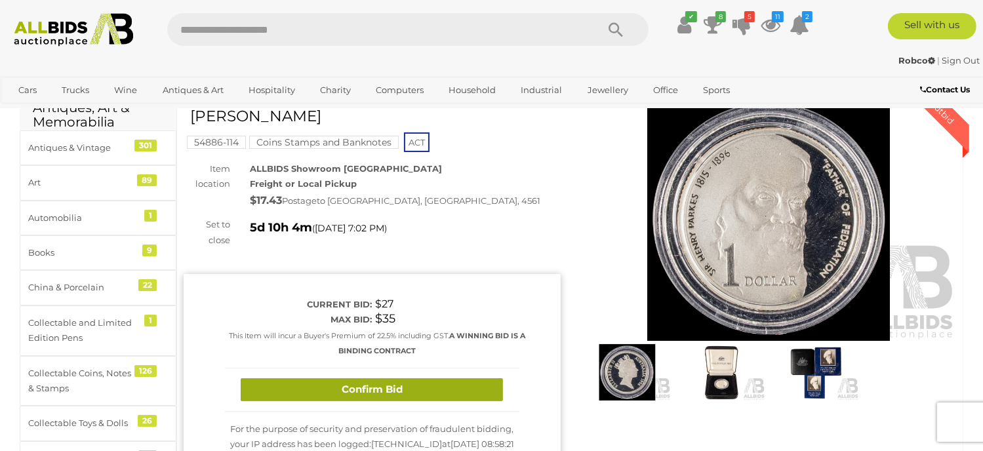
click at [369, 386] on button "Confirm Bid" at bounding box center [372, 390] width 262 height 23
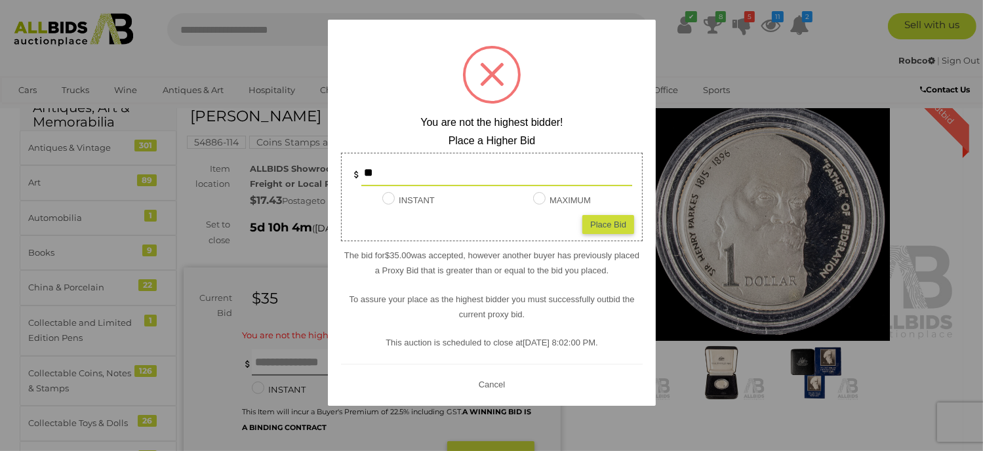
click at [493, 382] on button "Cancel" at bounding box center [491, 385] width 34 height 16
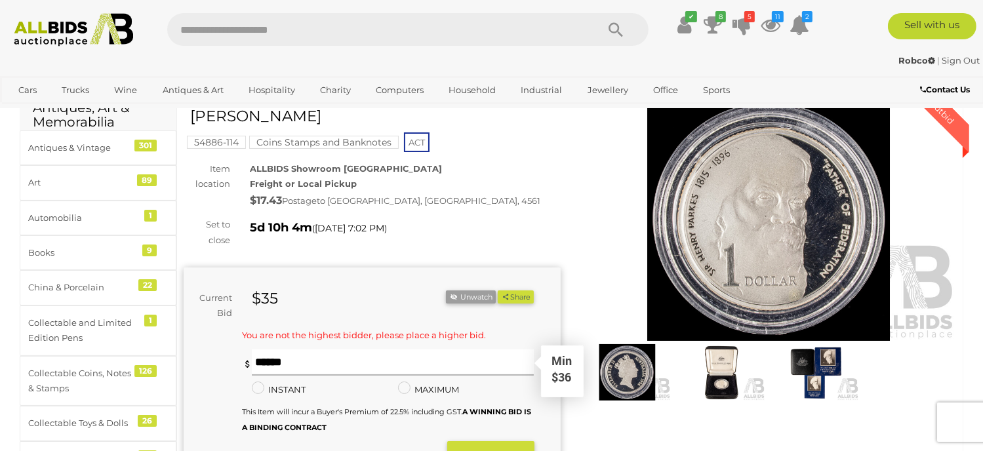
click at [265, 356] on input "text" at bounding box center [393, 363] width 282 height 26
type input "**"
click at [498, 291] on button "Share" at bounding box center [516, 298] width 36 height 14
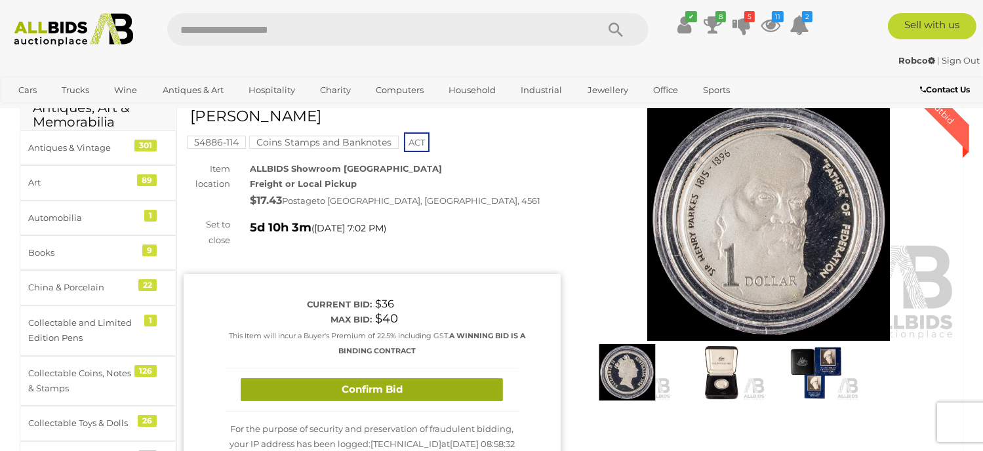
click at [297, 393] on button "Confirm Bid" at bounding box center [372, 390] width 262 height 23
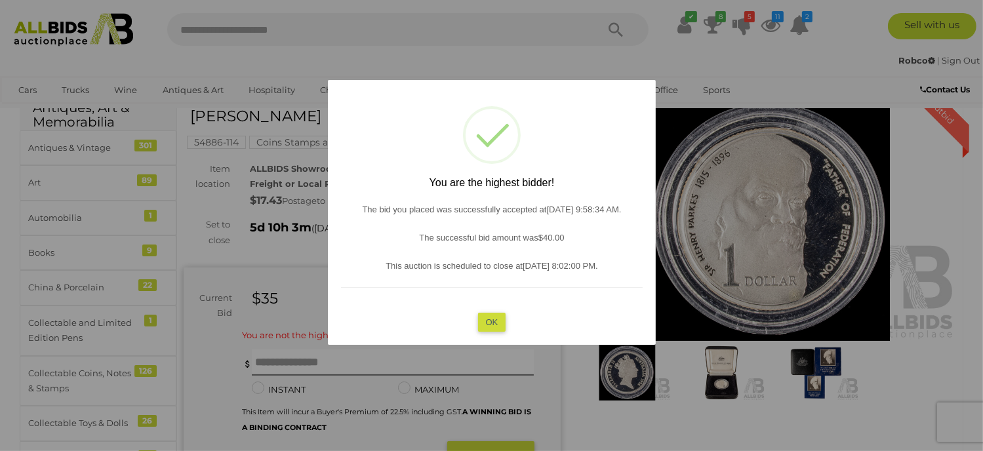
click at [495, 319] on button "OK" at bounding box center [492, 322] width 28 height 19
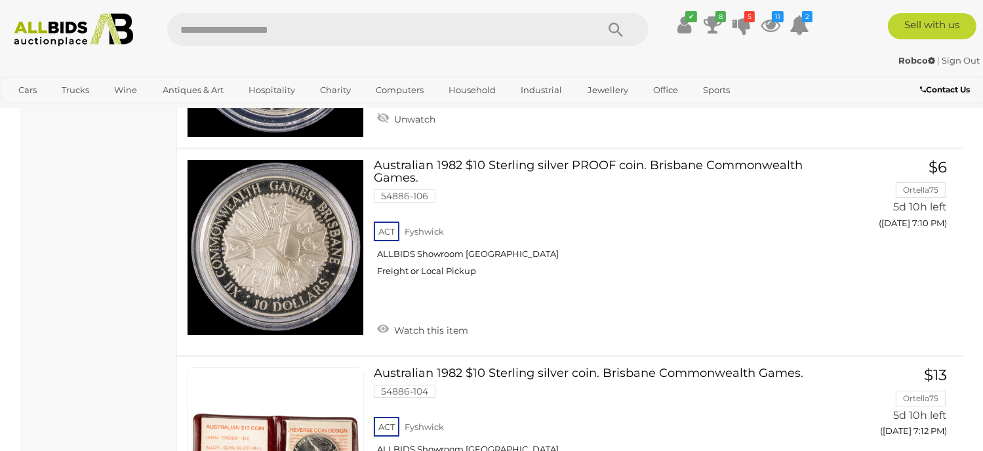
scroll to position [19527, 0]
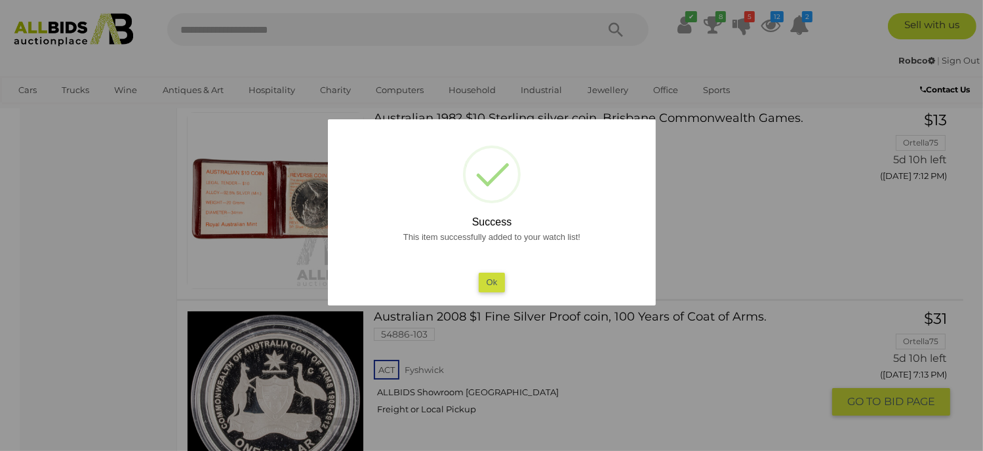
click at [495, 291] on button "Ok" at bounding box center [491, 282] width 27 height 19
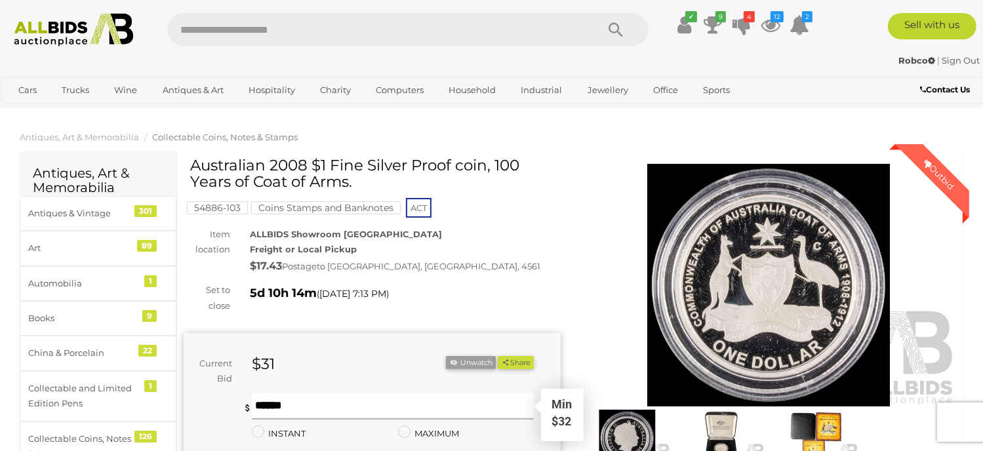
click at [269, 395] on input "text" at bounding box center [393, 407] width 282 height 26
type input "**"
click at [498, 356] on button "Share" at bounding box center [516, 363] width 36 height 14
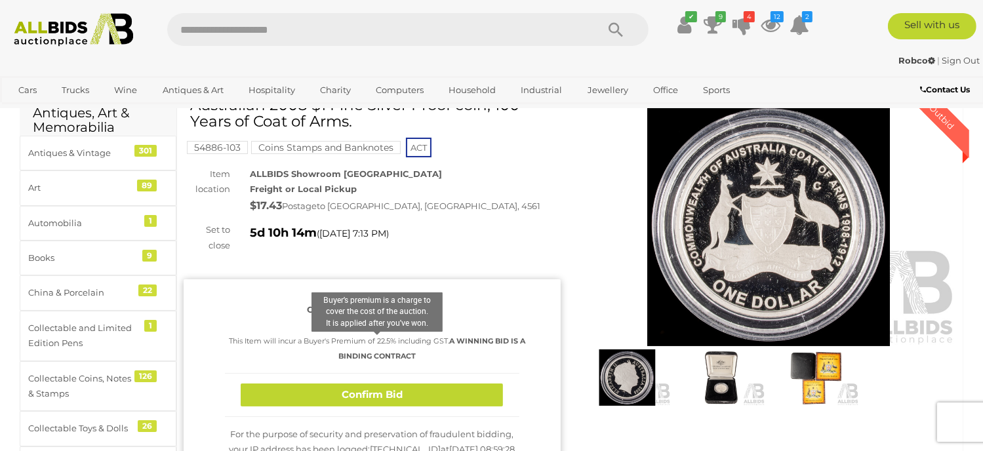
scroll to position [197, 0]
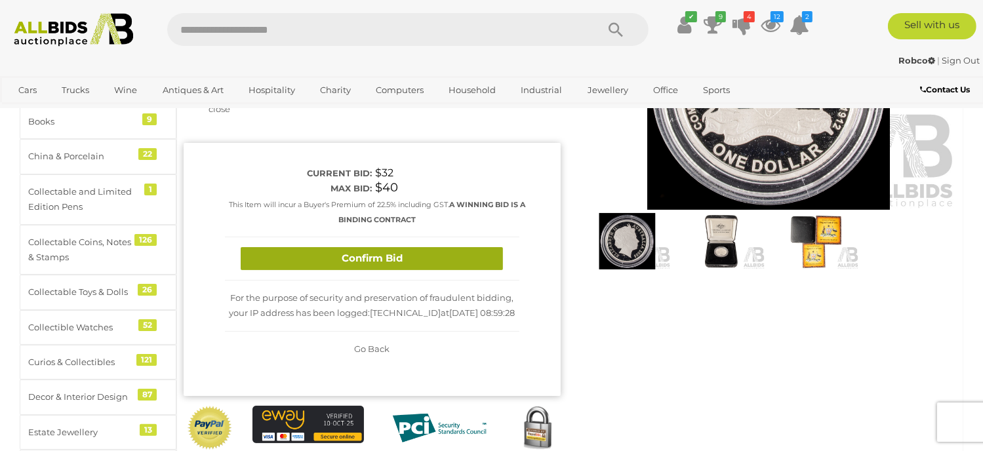
click at [388, 257] on button "Confirm Bid" at bounding box center [372, 258] width 262 height 23
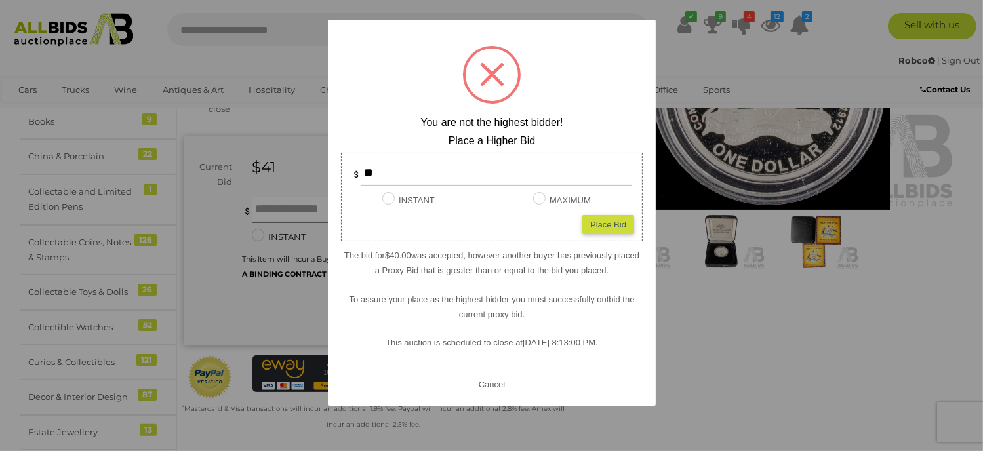
drag, startPoint x: 493, startPoint y: 385, endPoint x: 365, endPoint y: 302, distance: 152.3
click at [490, 381] on button "Cancel" at bounding box center [491, 385] width 34 height 16
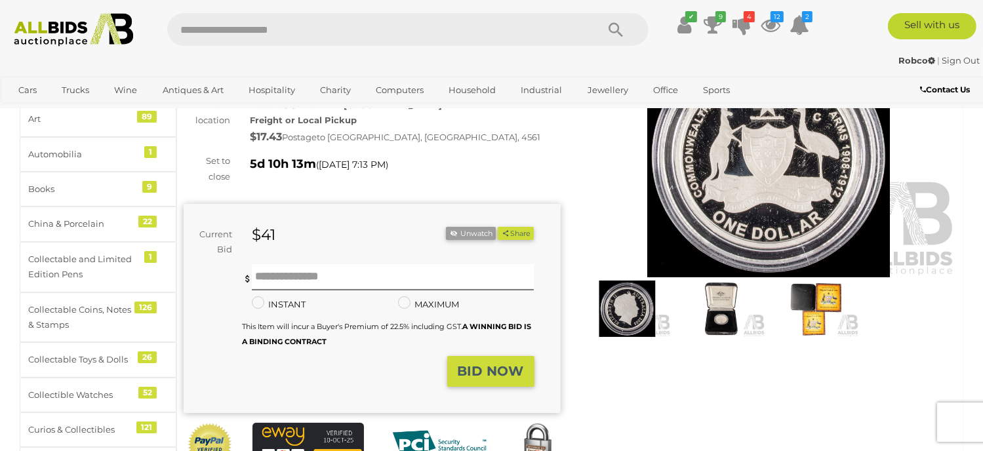
scroll to position [0, 0]
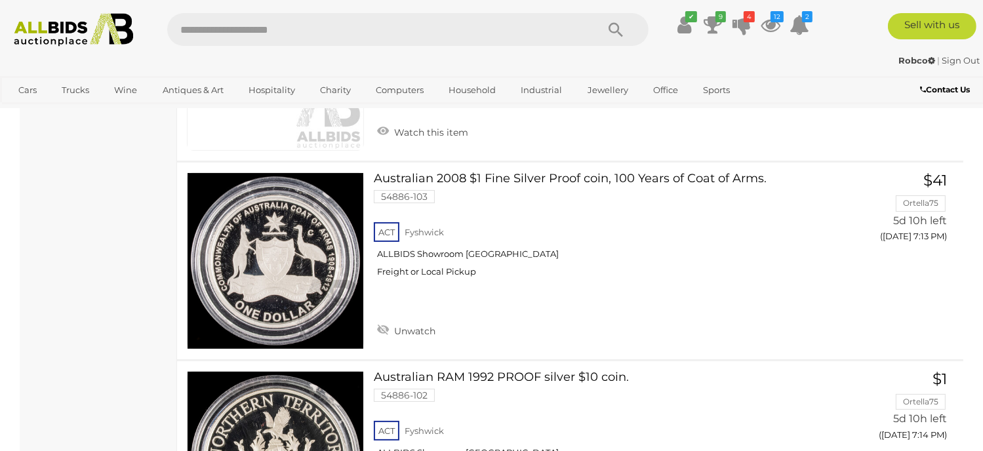
scroll to position [20010, 0]
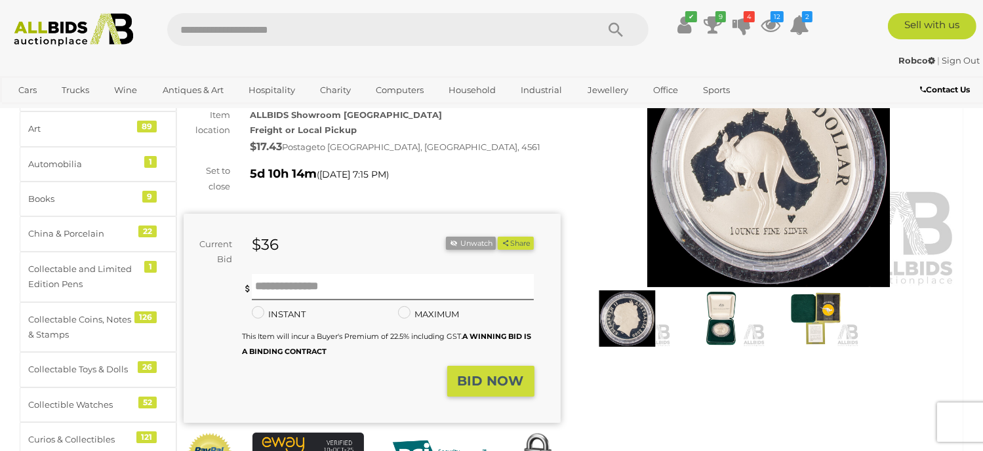
scroll to position [131, 0]
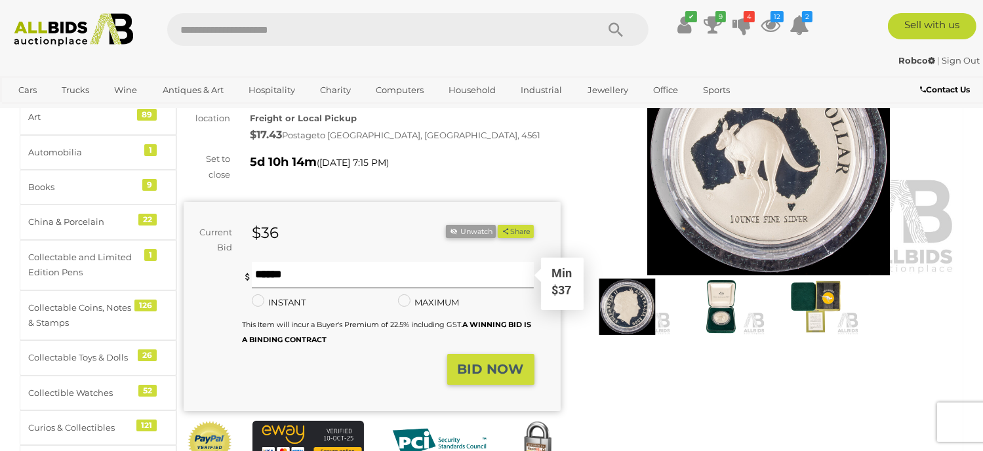
click at [271, 276] on input "text" at bounding box center [393, 275] width 282 height 26
type input "**"
click at [498, 225] on button "Share" at bounding box center [516, 232] width 36 height 14
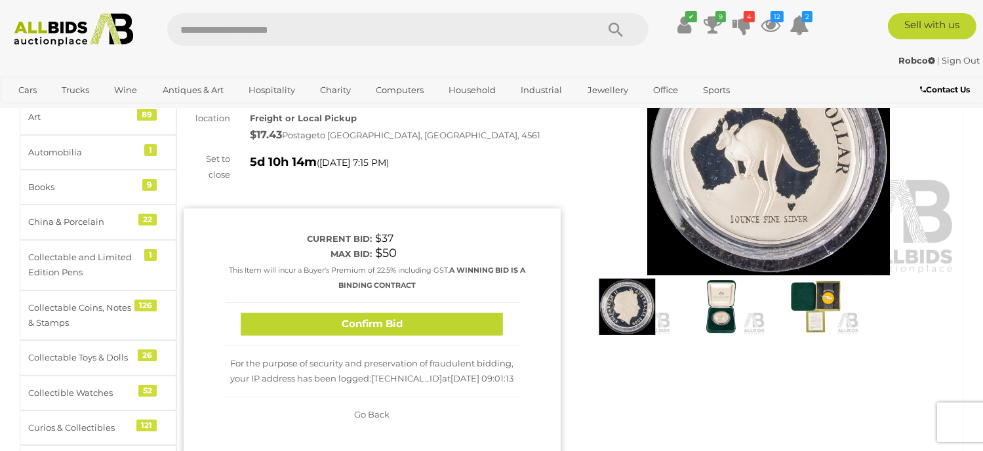
click at [285, 320] on button "Confirm Bid" at bounding box center [372, 324] width 262 height 23
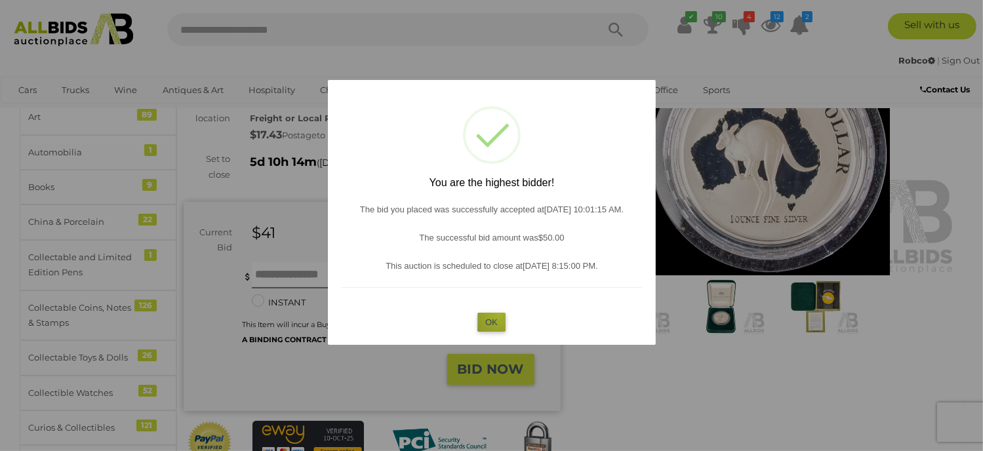
drag, startPoint x: 499, startPoint y: 314, endPoint x: 473, endPoint y: 312, distance: 25.7
click at [495, 314] on button "OK" at bounding box center [492, 322] width 28 height 19
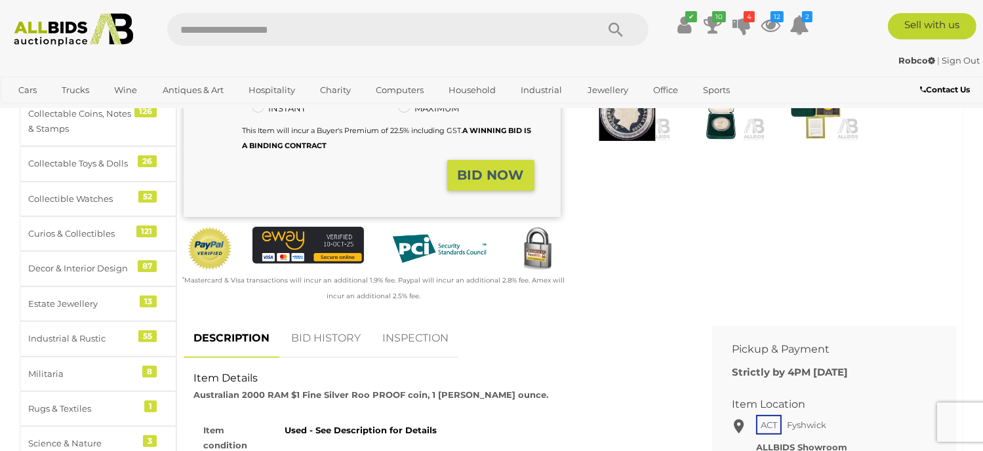
scroll to position [328, 0]
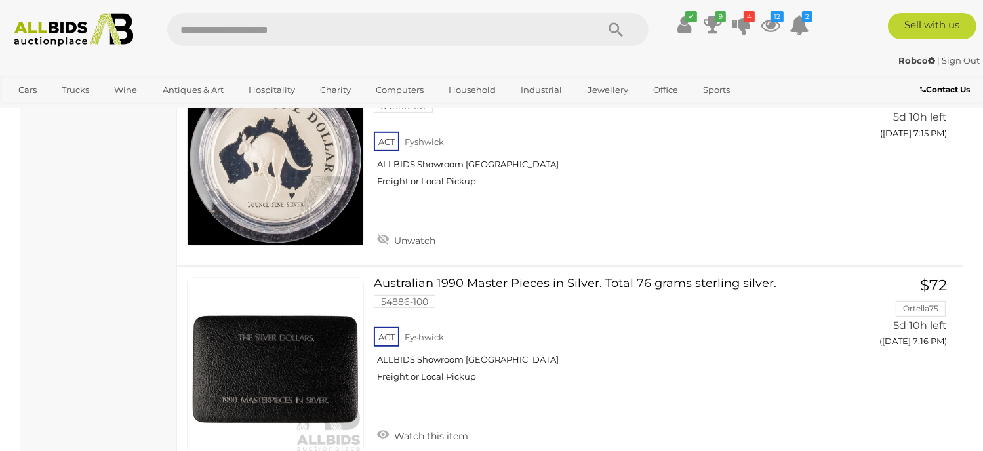
scroll to position [20341, 0]
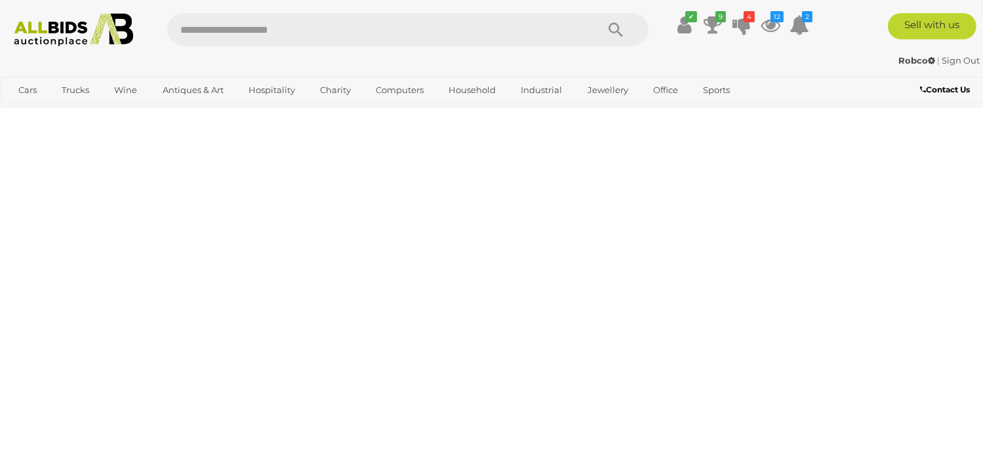
scroll to position [176, 0]
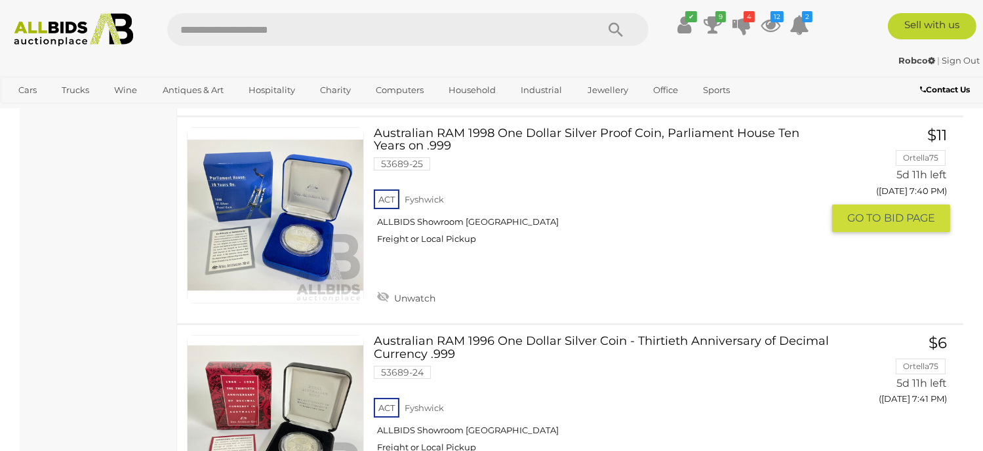
scroll to position [4638, 0]
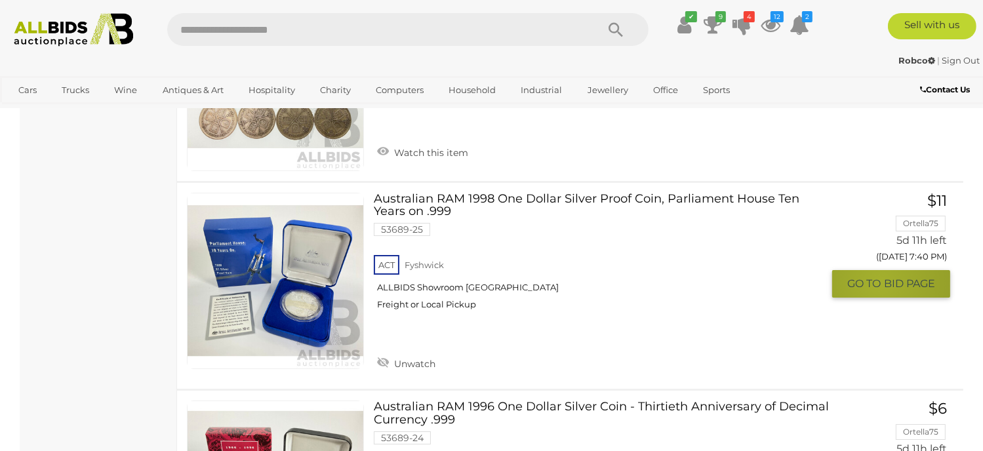
click at [880, 277] on span "GO TO" at bounding box center [866, 284] width 37 height 14
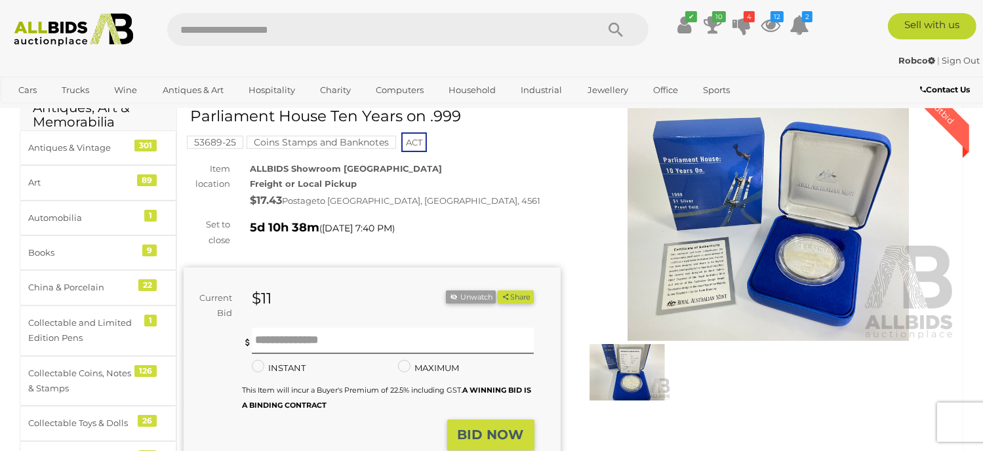
scroll to position [131, 0]
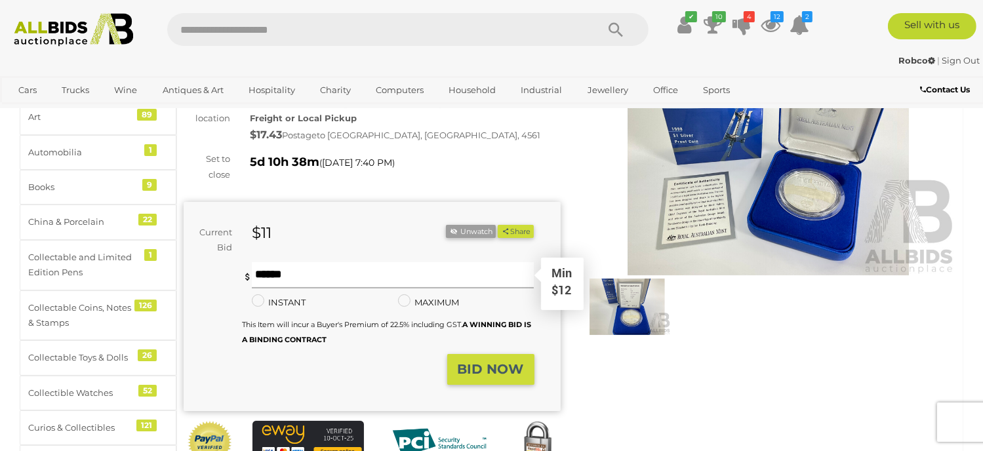
click at [278, 274] on input "text" at bounding box center [393, 275] width 282 height 26
type input "**"
click at [498, 225] on button "Share" at bounding box center [516, 232] width 36 height 14
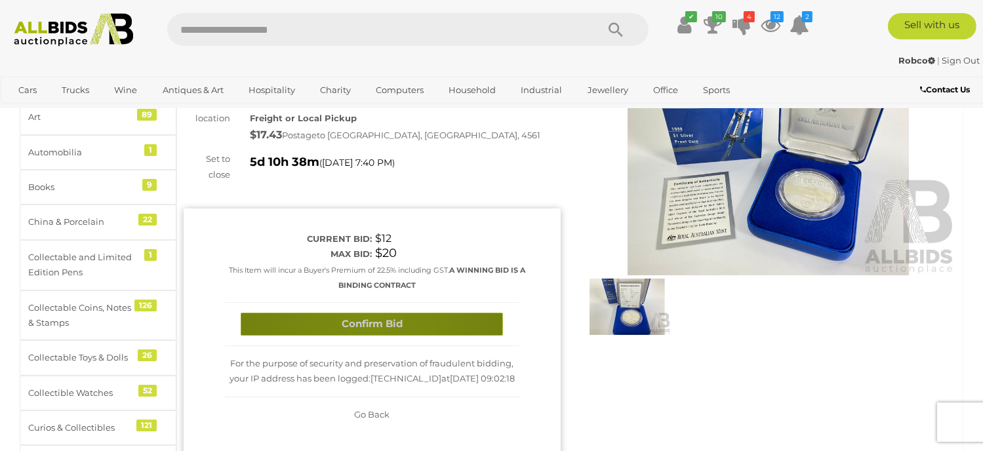
click at [373, 317] on button "Confirm Bid" at bounding box center [372, 324] width 262 height 23
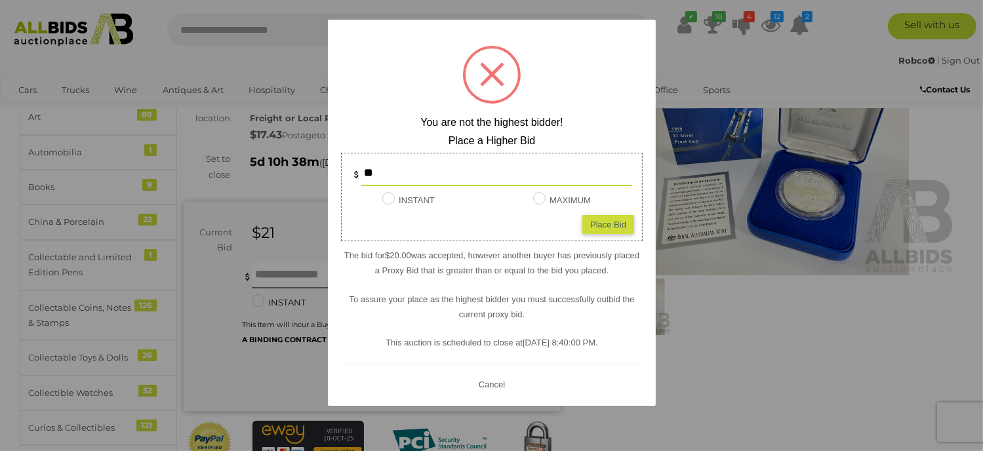
drag, startPoint x: 493, startPoint y: 379, endPoint x: 485, endPoint y: 369, distance: 12.6
click at [493, 380] on button "Cancel" at bounding box center [491, 385] width 34 height 16
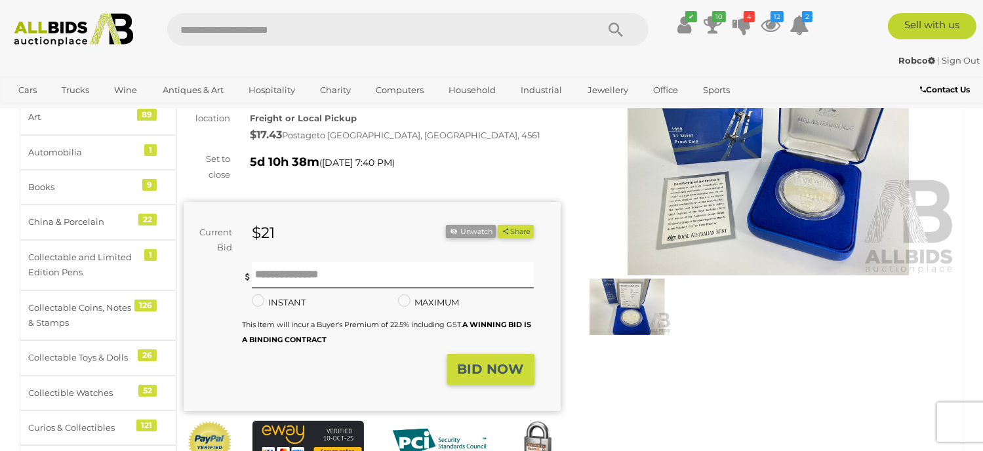
scroll to position [0, 0]
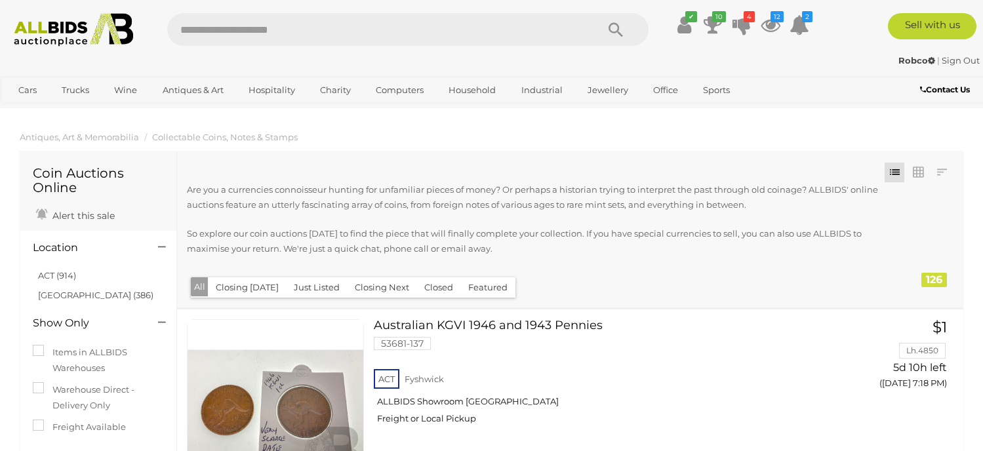
scroll to position [4724, 0]
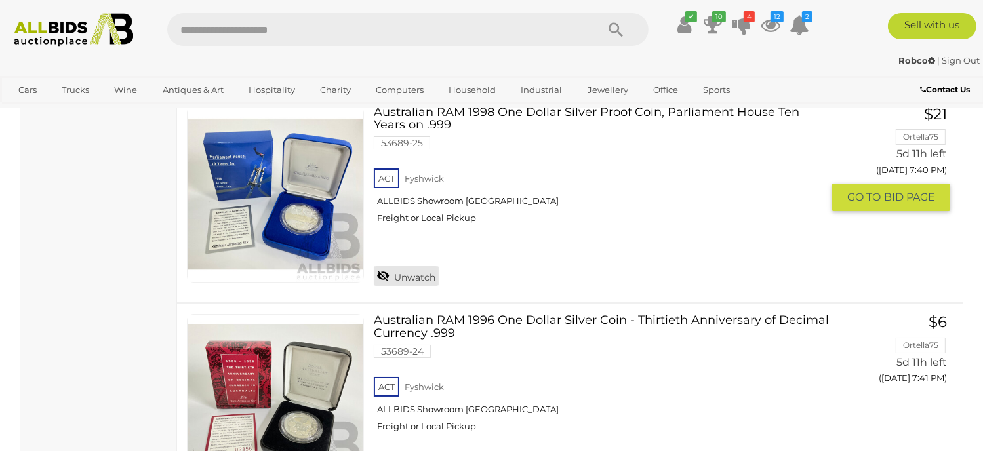
click at [422, 266] on link "Unwatch" at bounding box center [406, 276] width 65 height 20
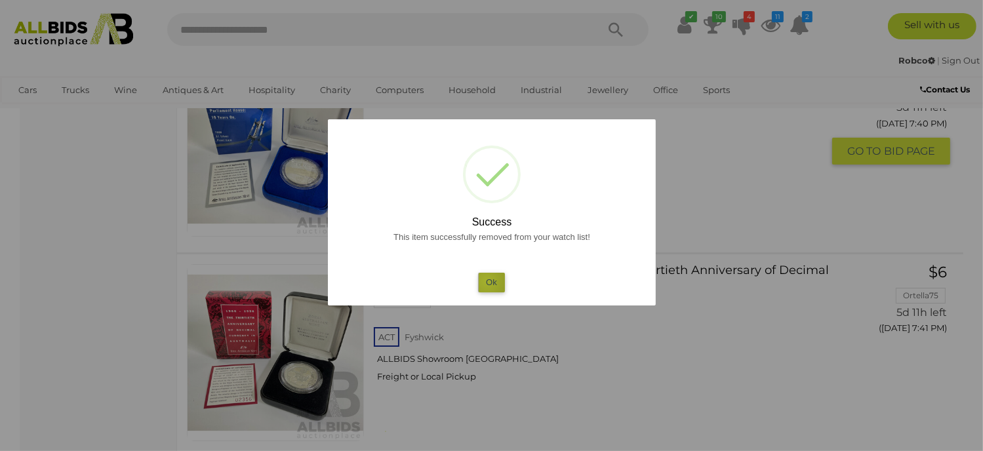
click at [487, 282] on button "Ok" at bounding box center [491, 282] width 27 height 19
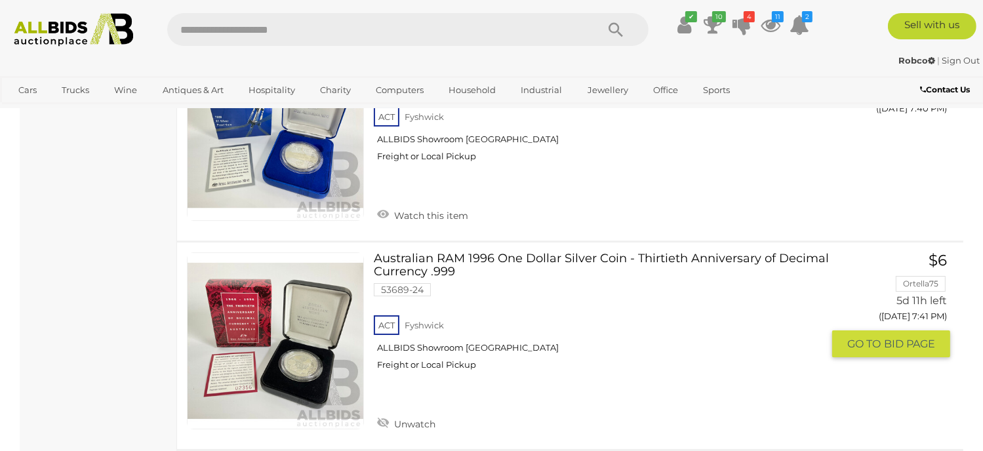
scroll to position [4856, 0]
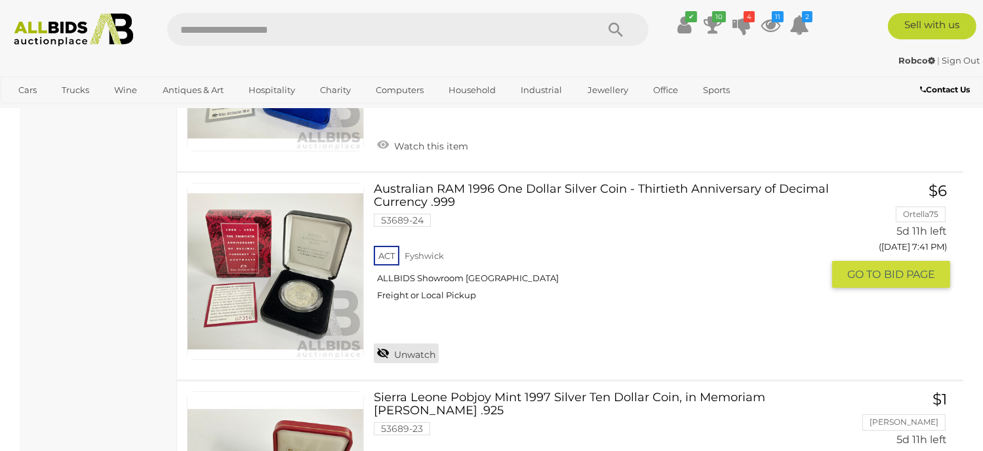
click at [424, 344] on link "Unwatch" at bounding box center [406, 354] width 65 height 20
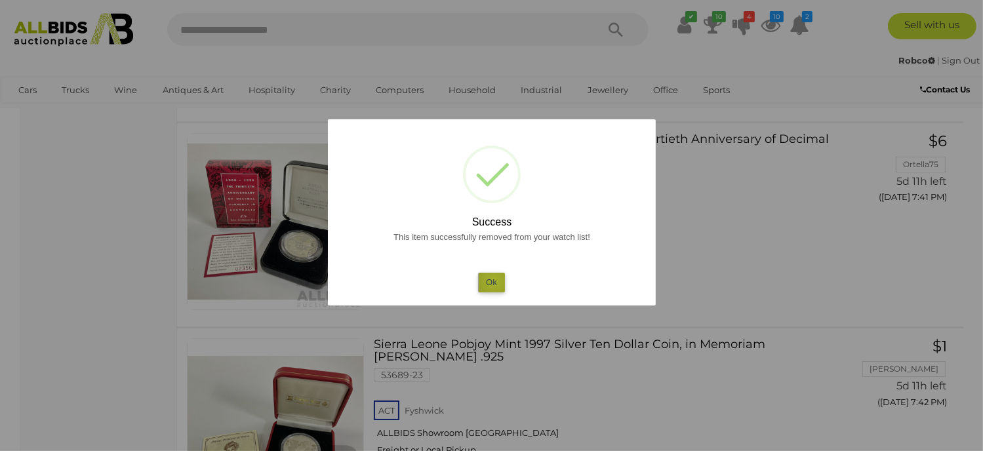
click at [494, 282] on button "Ok" at bounding box center [491, 282] width 27 height 19
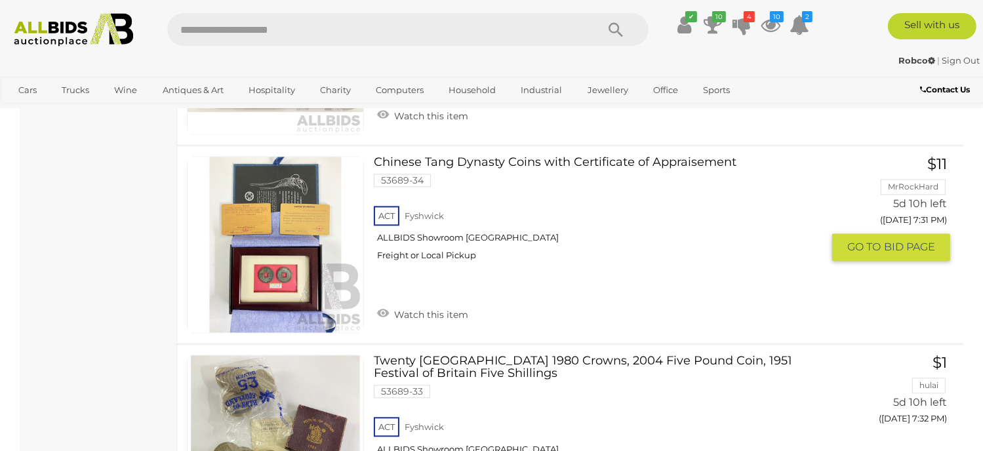
scroll to position [2625, 0]
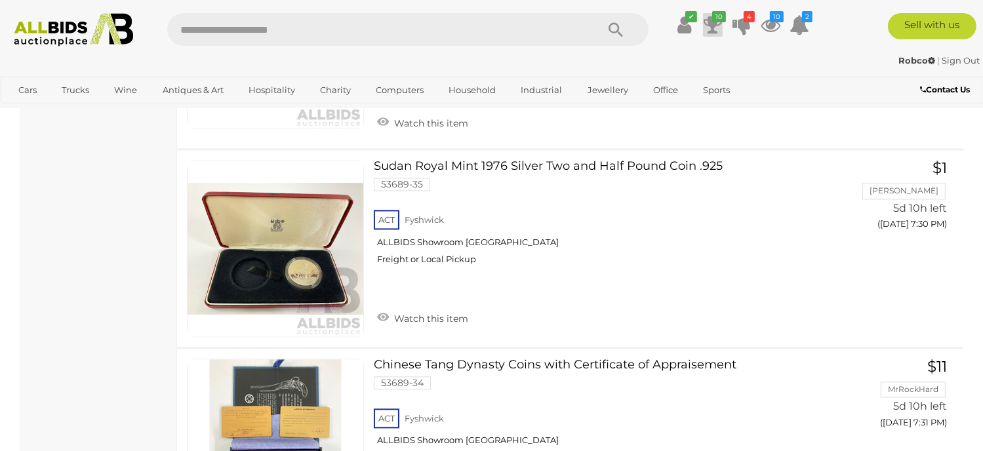
click at [715, 23] on icon at bounding box center [713, 25] width 18 height 24
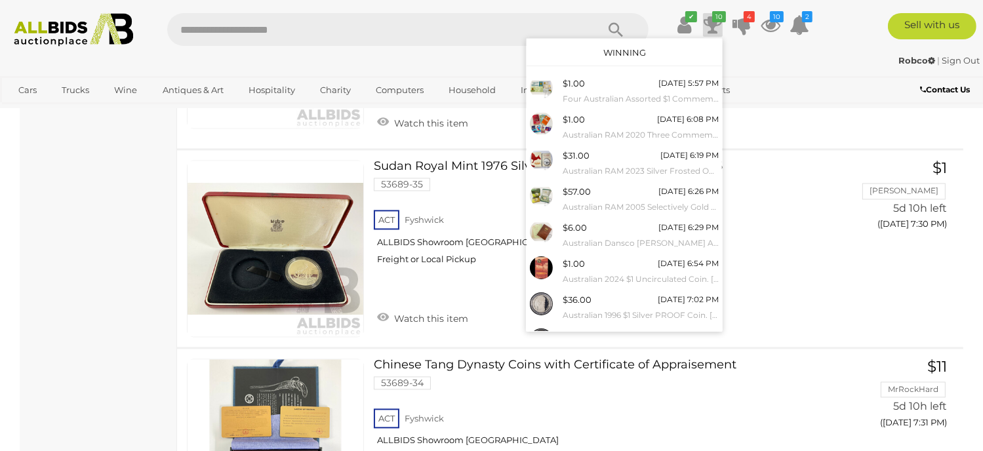
click at [565, 18] on input "text" at bounding box center [375, 29] width 417 height 33
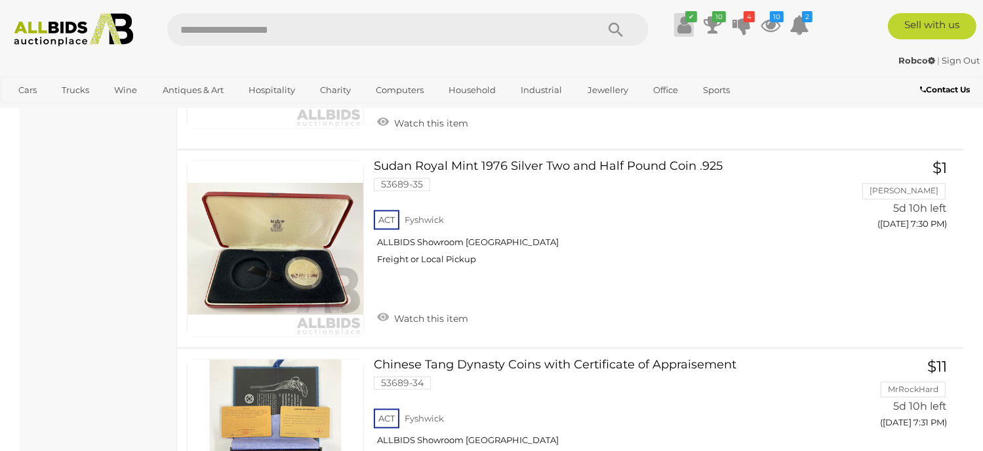
click at [681, 30] on icon at bounding box center [685, 25] width 14 height 24
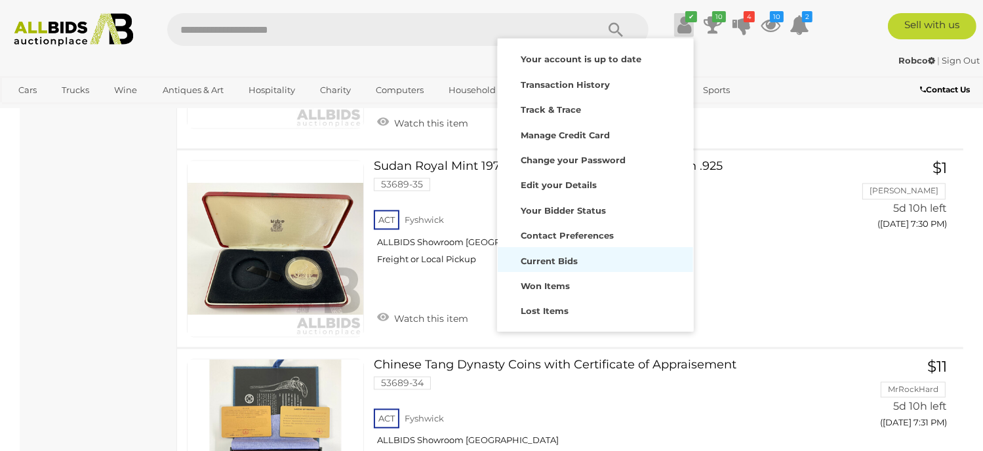
click at [548, 264] on strong "Current Bids" at bounding box center [549, 261] width 57 height 10
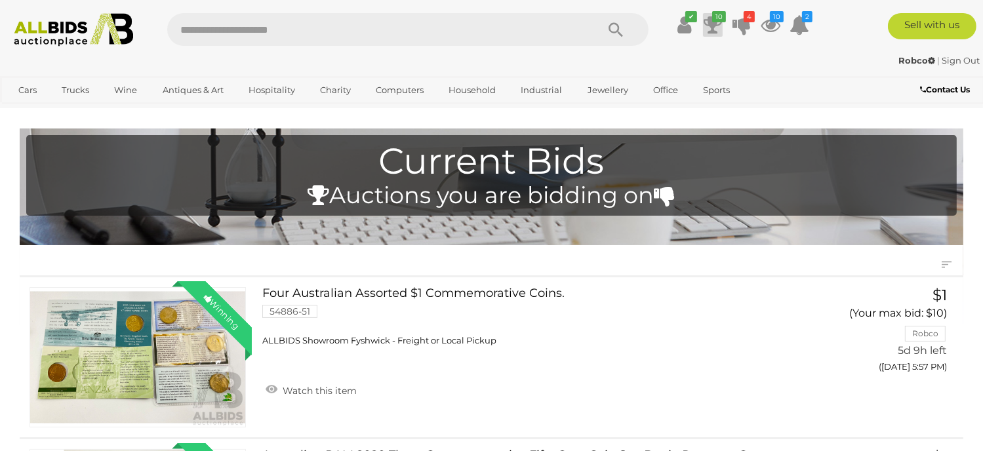
click at [712, 26] on icon at bounding box center [713, 25] width 18 height 24
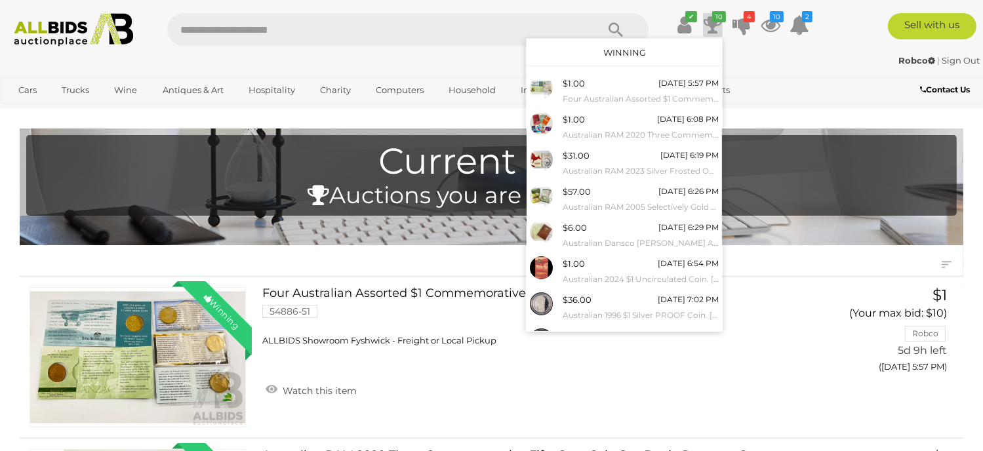
click at [425, 54] on div "Robco | Sign Out" at bounding box center [491, 60] width 977 height 15
